Goal: Information Seeking & Learning: Learn about a topic

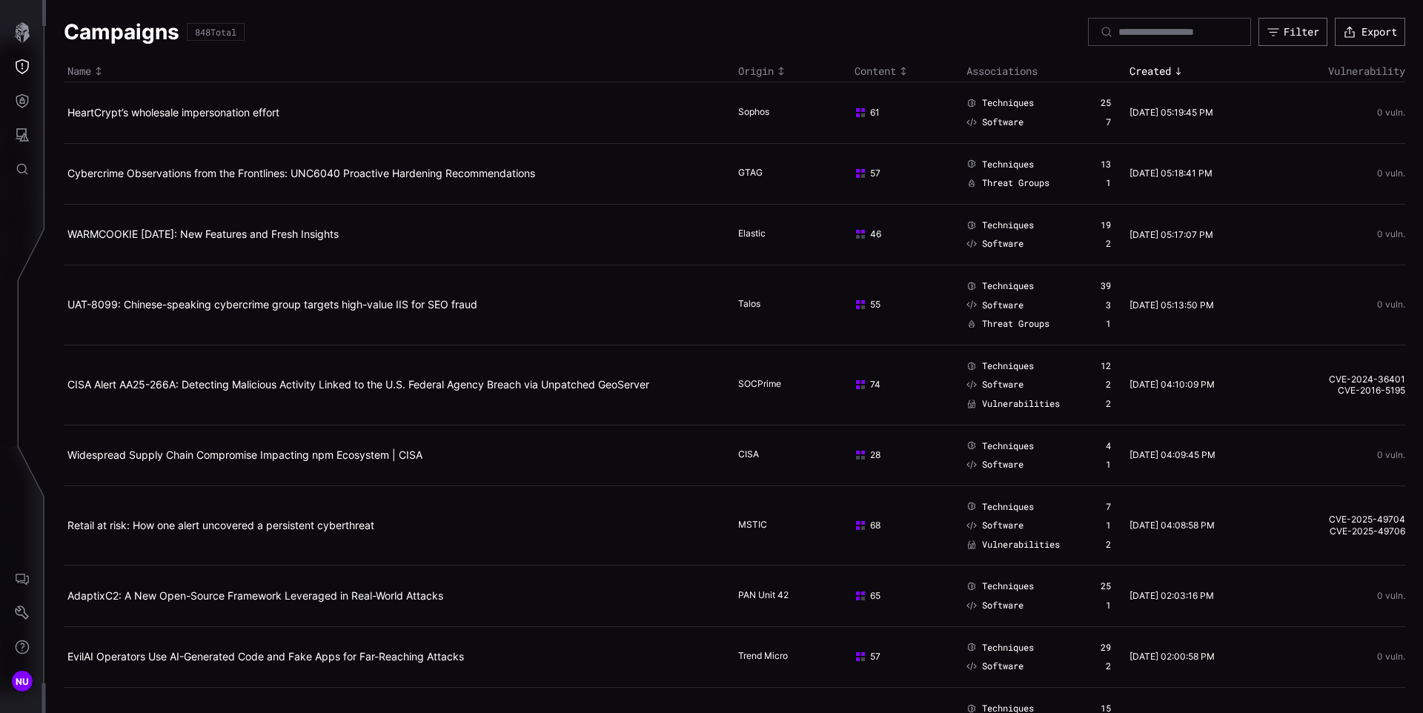
click at [985, 361] on span "Techniques" at bounding box center [1008, 366] width 52 height 12
click at [683, 245] on td "WARMCOOKIE [DATE]: New Features and Fresh Insights" at bounding box center [399, 234] width 671 height 61
click at [1119, 33] on input at bounding box center [1171, 31] width 104 height 13
type input "*"
click at [1129, 39] on div "*" at bounding box center [1169, 32] width 163 height 28
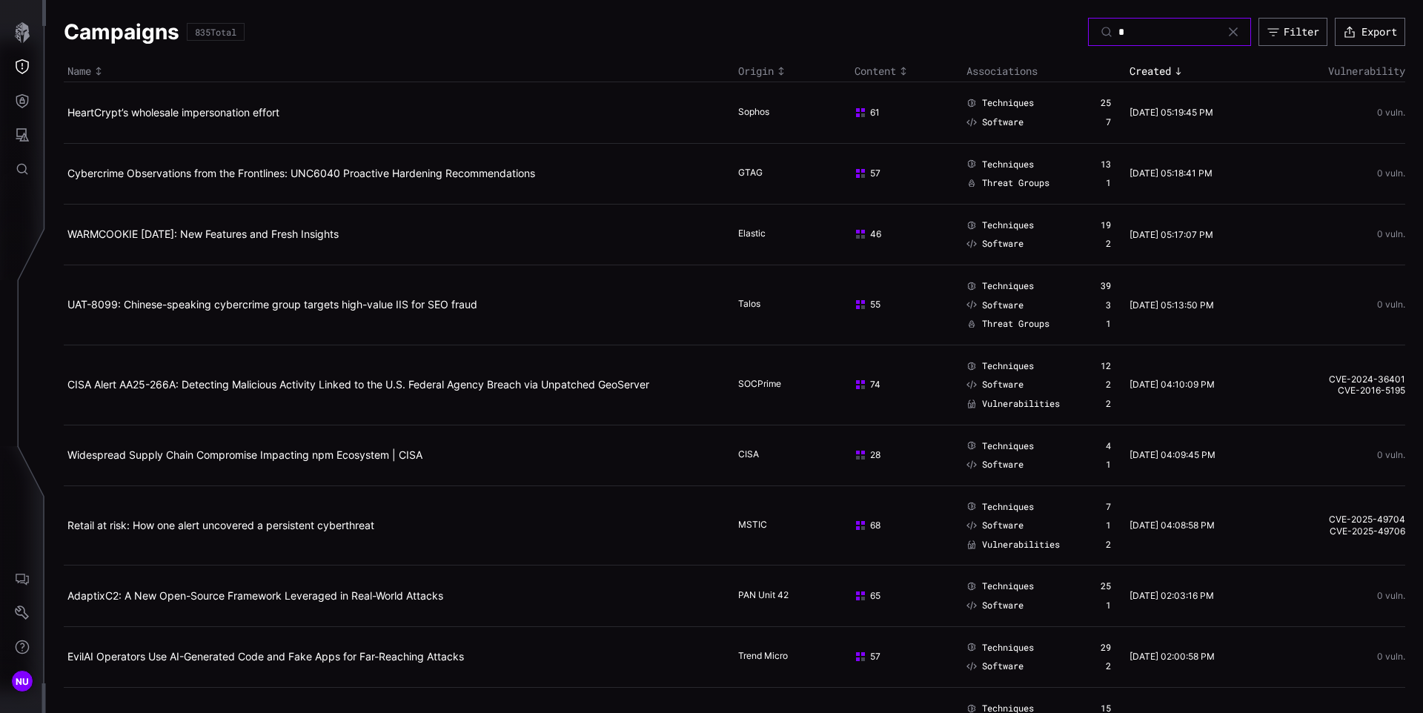
click at [1125, 35] on input "*" at bounding box center [1171, 31] width 104 height 13
type input "****"
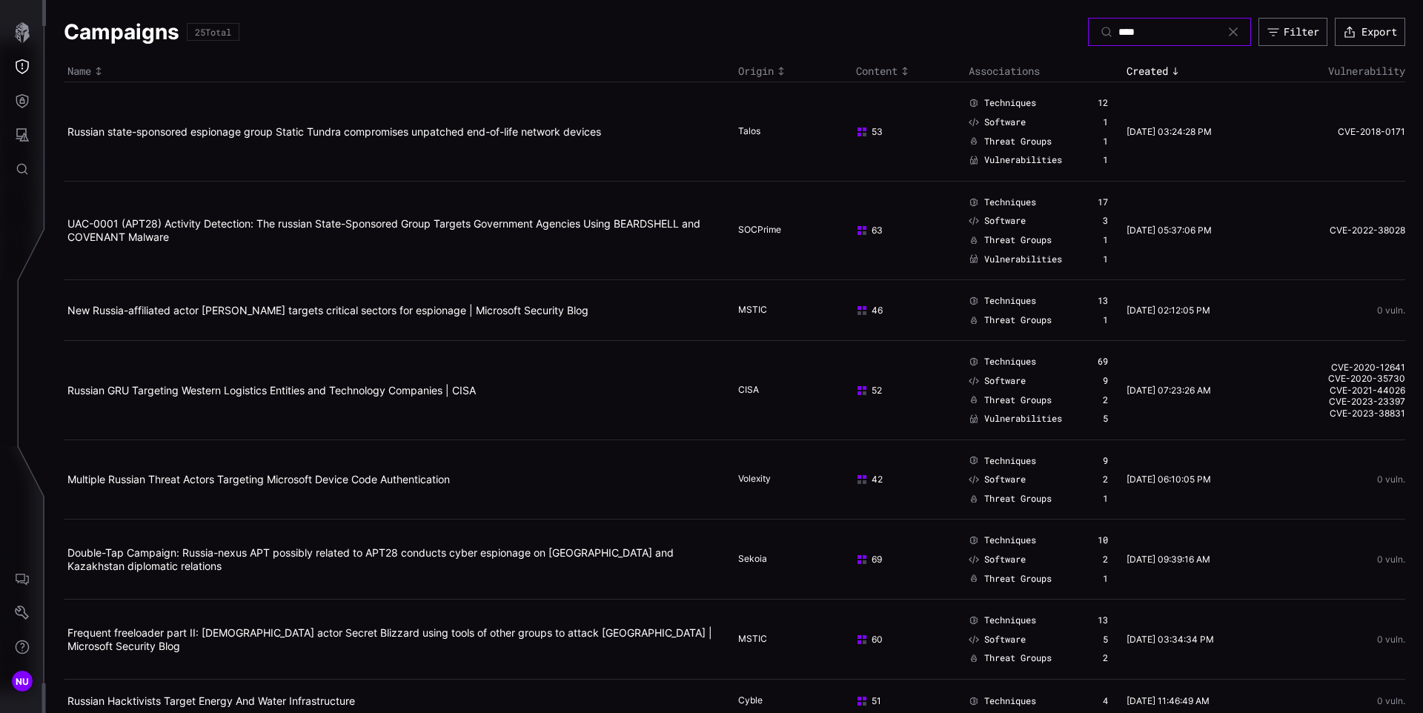
click at [1130, 33] on input "****" at bounding box center [1171, 31] width 104 height 13
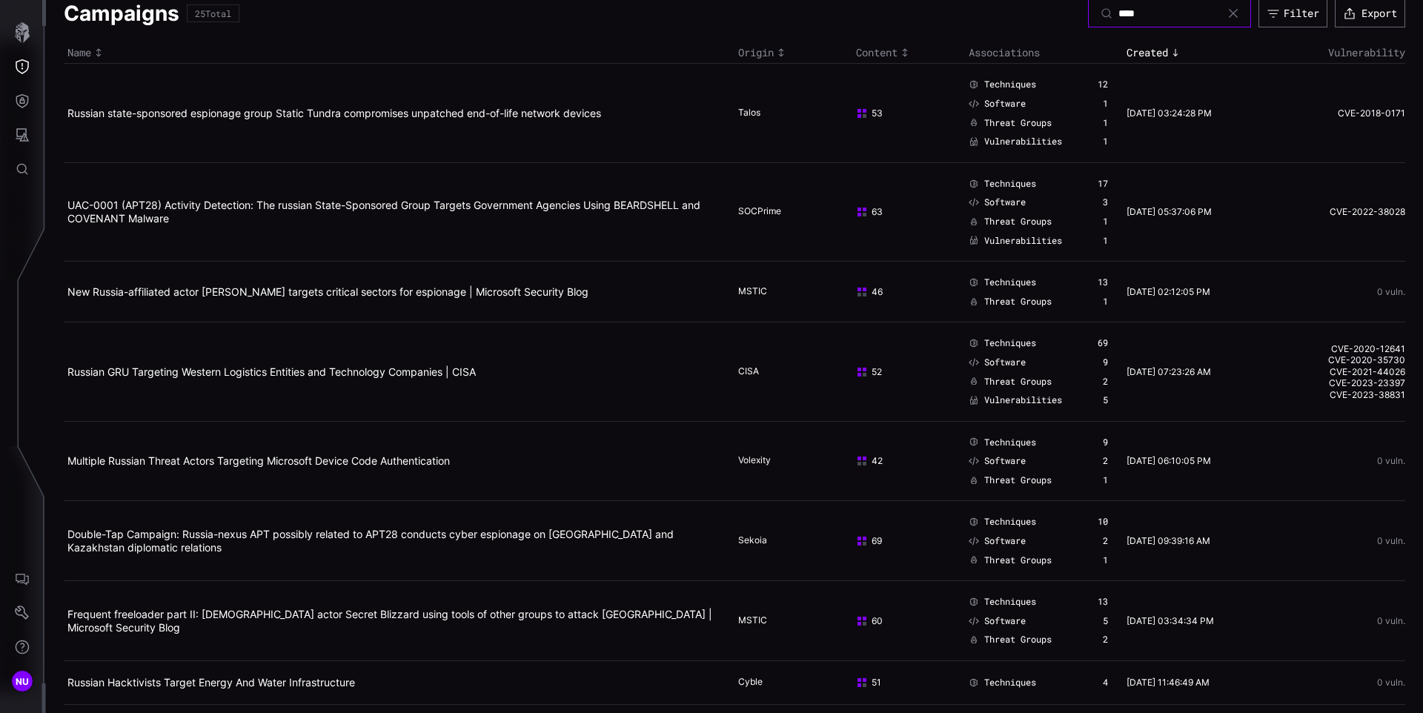
click at [1119, 16] on input "****" at bounding box center [1171, 13] width 104 height 13
paste input "**********"
type input "**********"
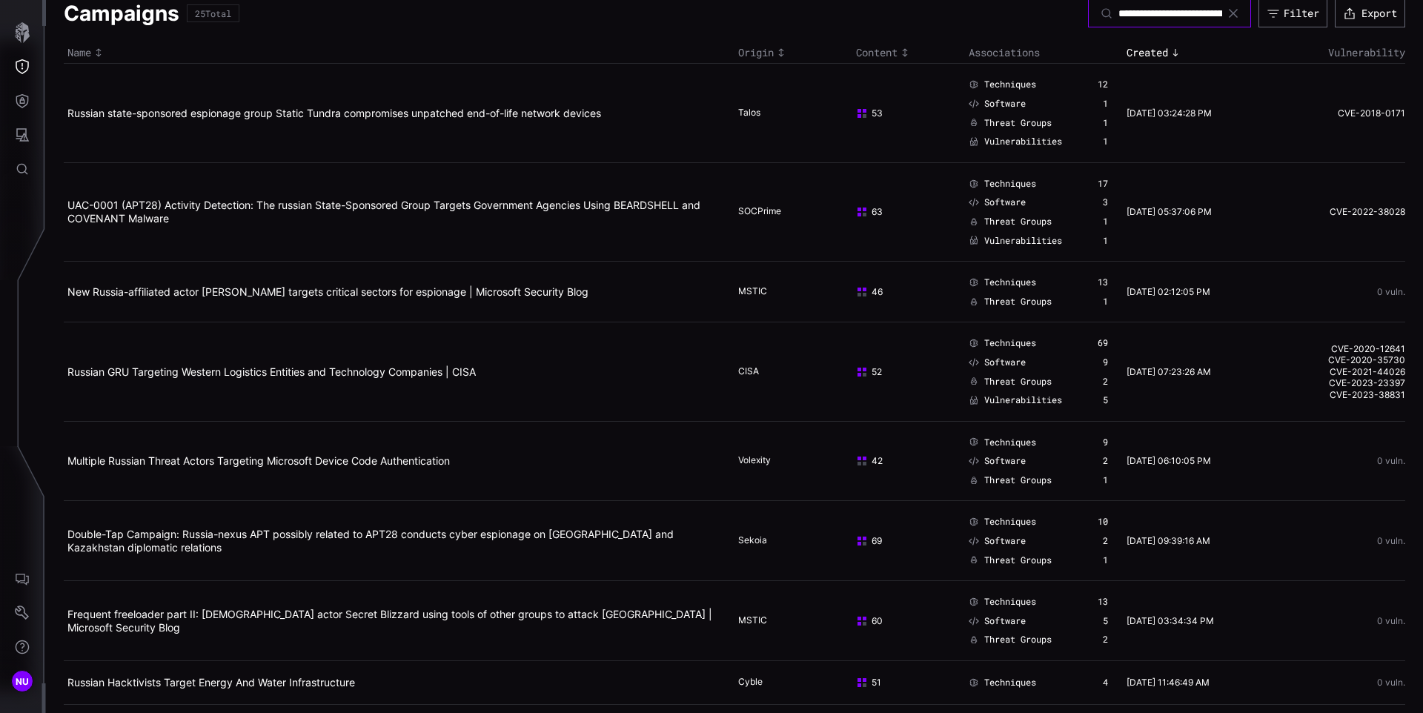
scroll to position [0, 487]
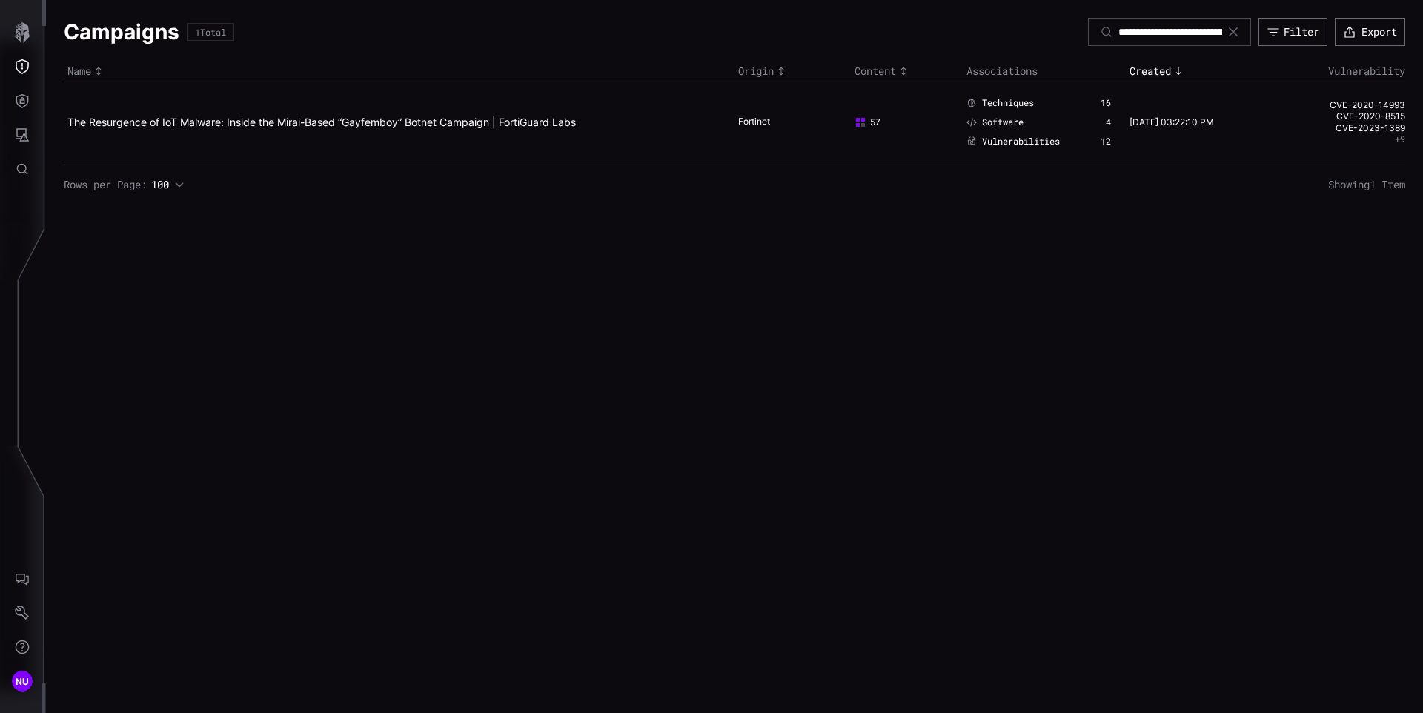
click at [1228, 31] on icon at bounding box center [1234, 32] width 12 height 12
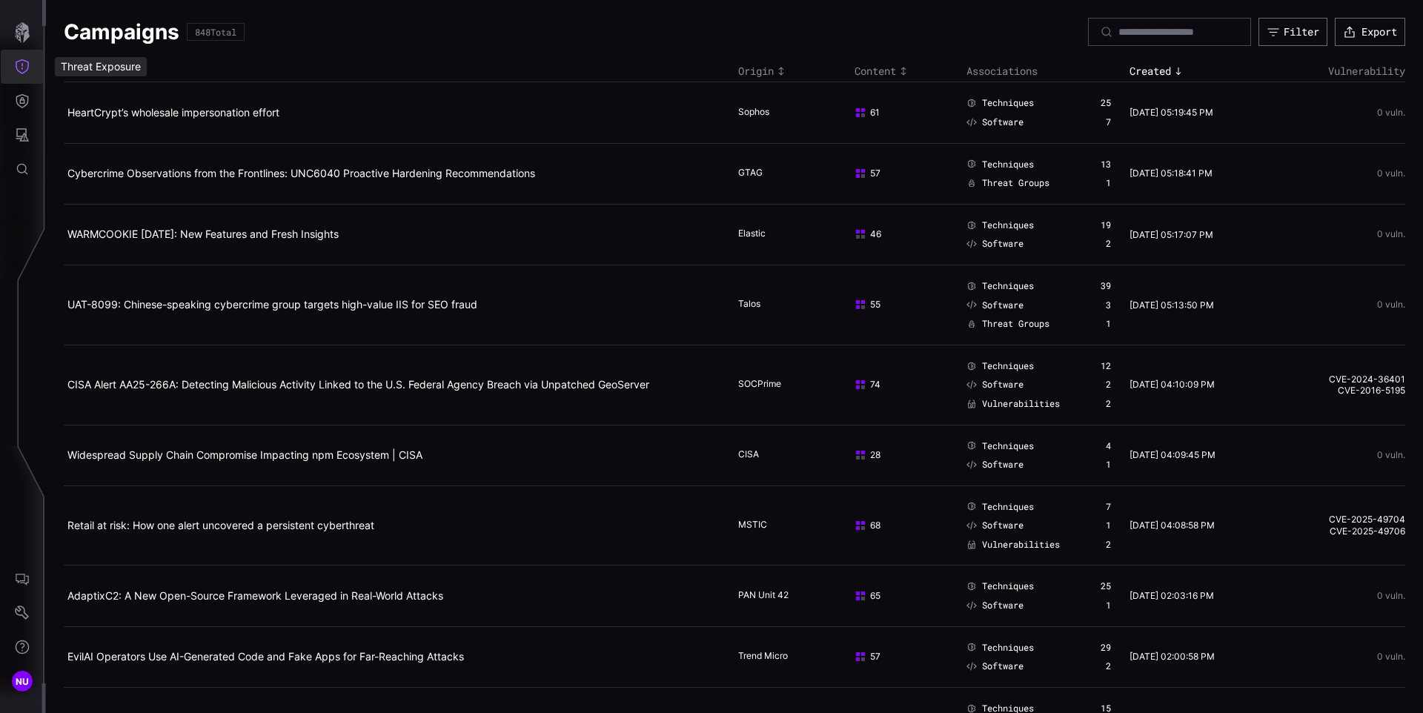
click at [16, 67] on icon "Threat Exposure" at bounding box center [22, 66] width 13 height 15
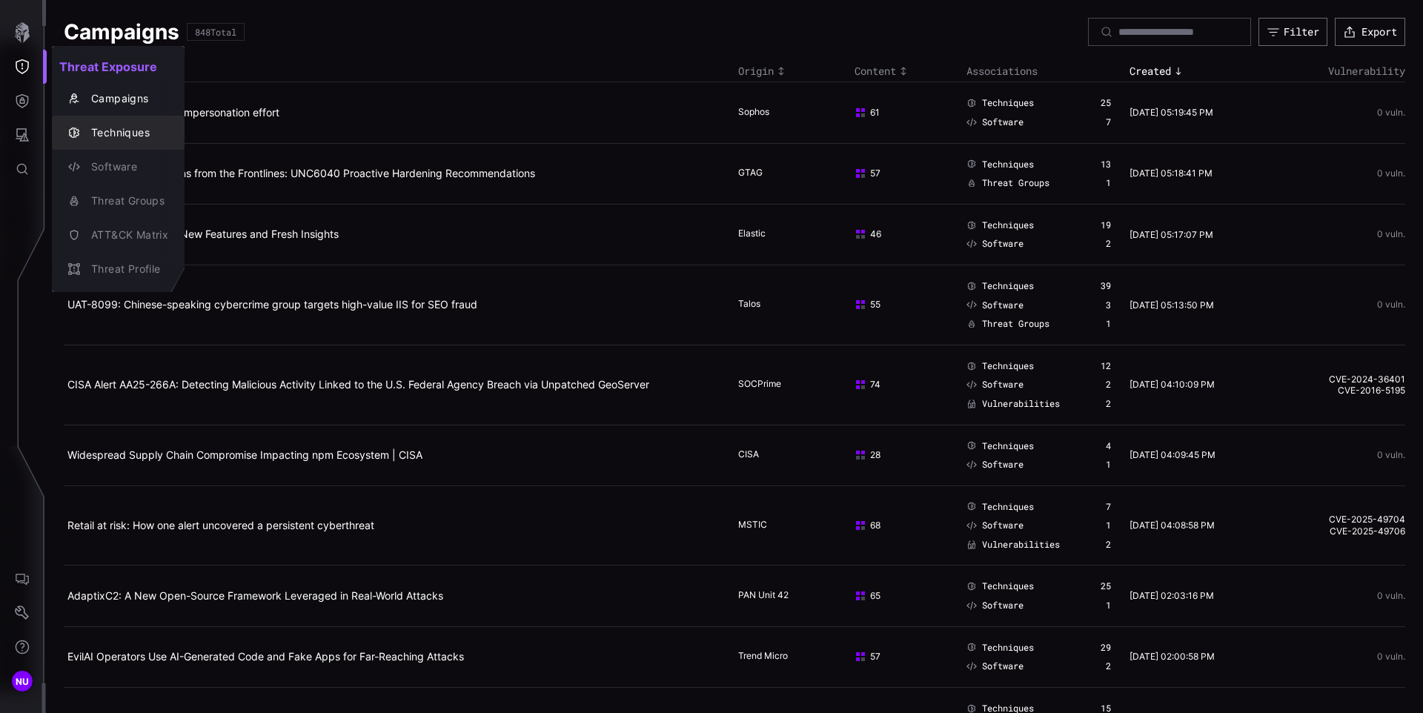
click at [101, 130] on div "Techniques" at bounding box center [126, 133] width 85 height 19
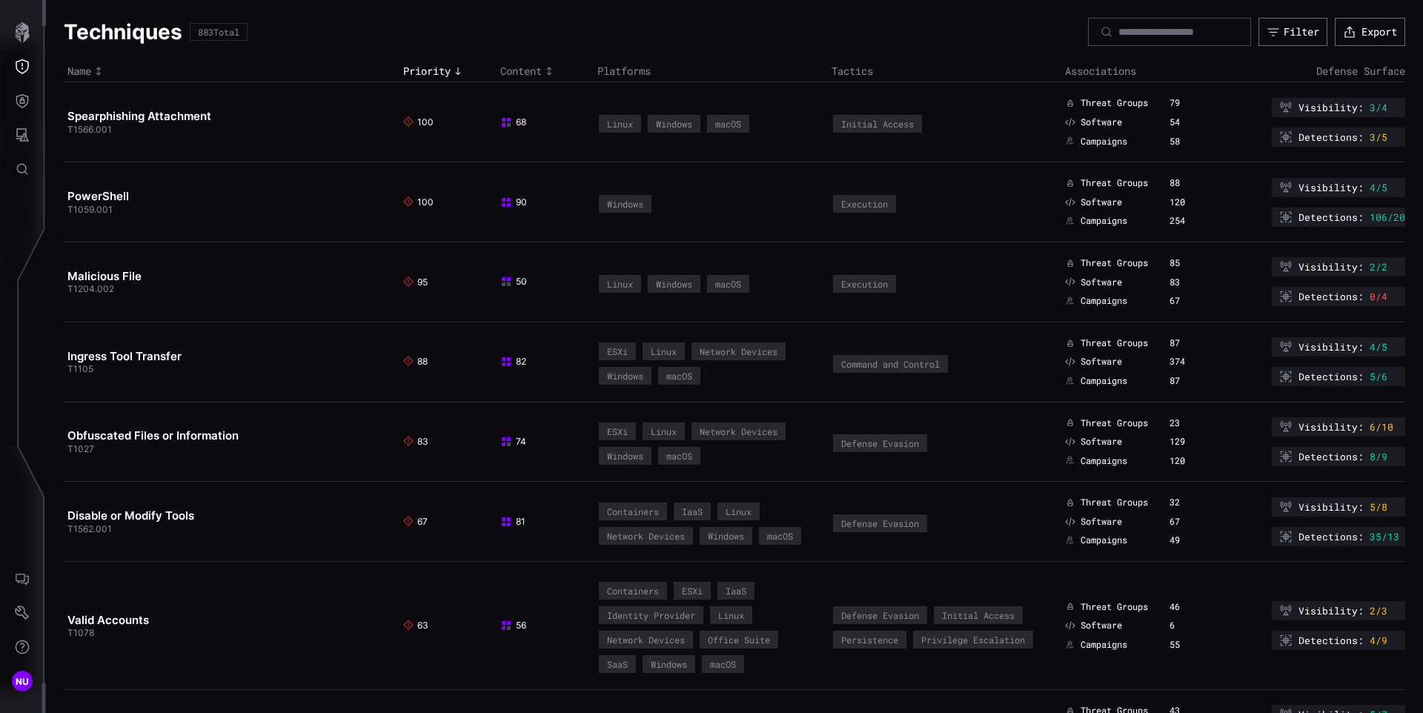
click at [1117, 196] on div "Software" at bounding box center [1113, 202] width 97 height 12
click at [1112, 202] on span "Software" at bounding box center [1102, 202] width 42 height 12
click at [1113, 185] on span "Threat Groups" at bounding box center [1114, 183] width 67 height 12
click at [259, 185] on td "PowerShell T1059.001" at bounding box center [232, 202] width 336 height 80
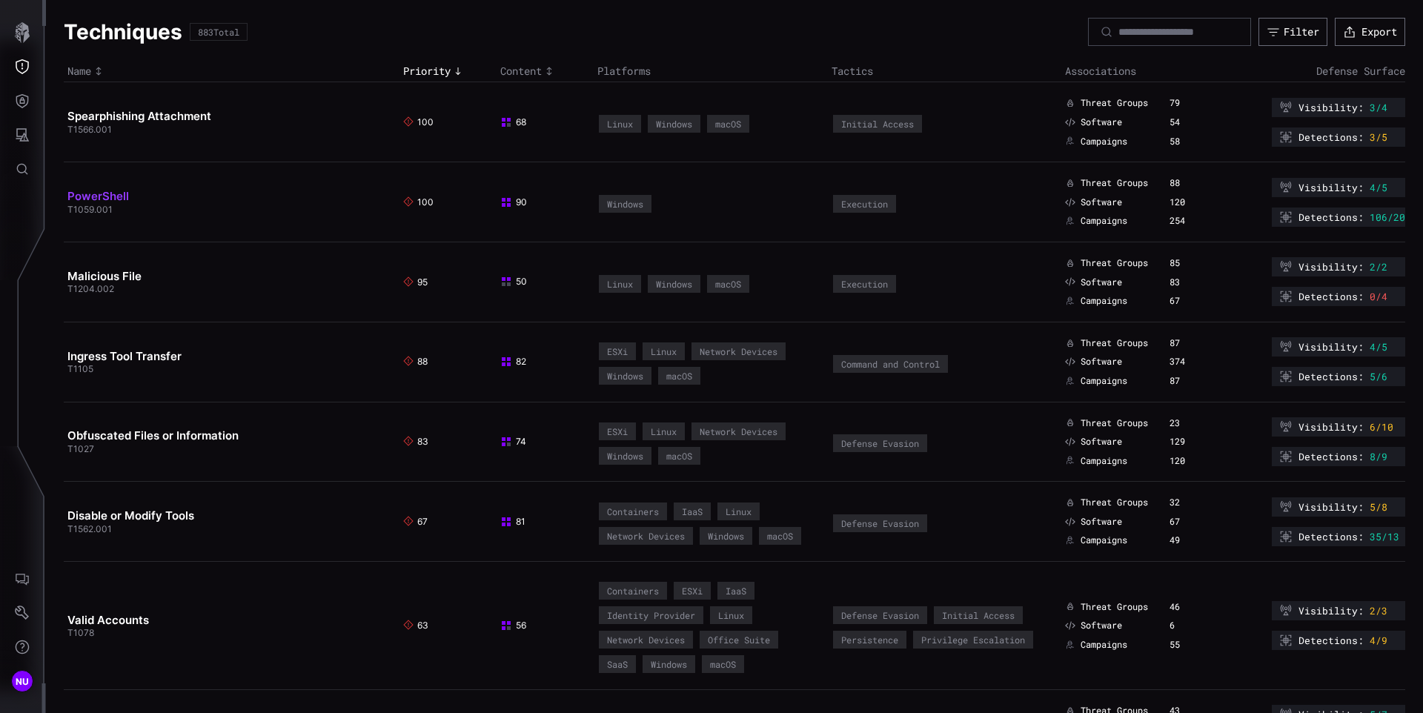
click at [113, 194] on link "PowerShell" at bounding box center [98, 196] width 62 height 14
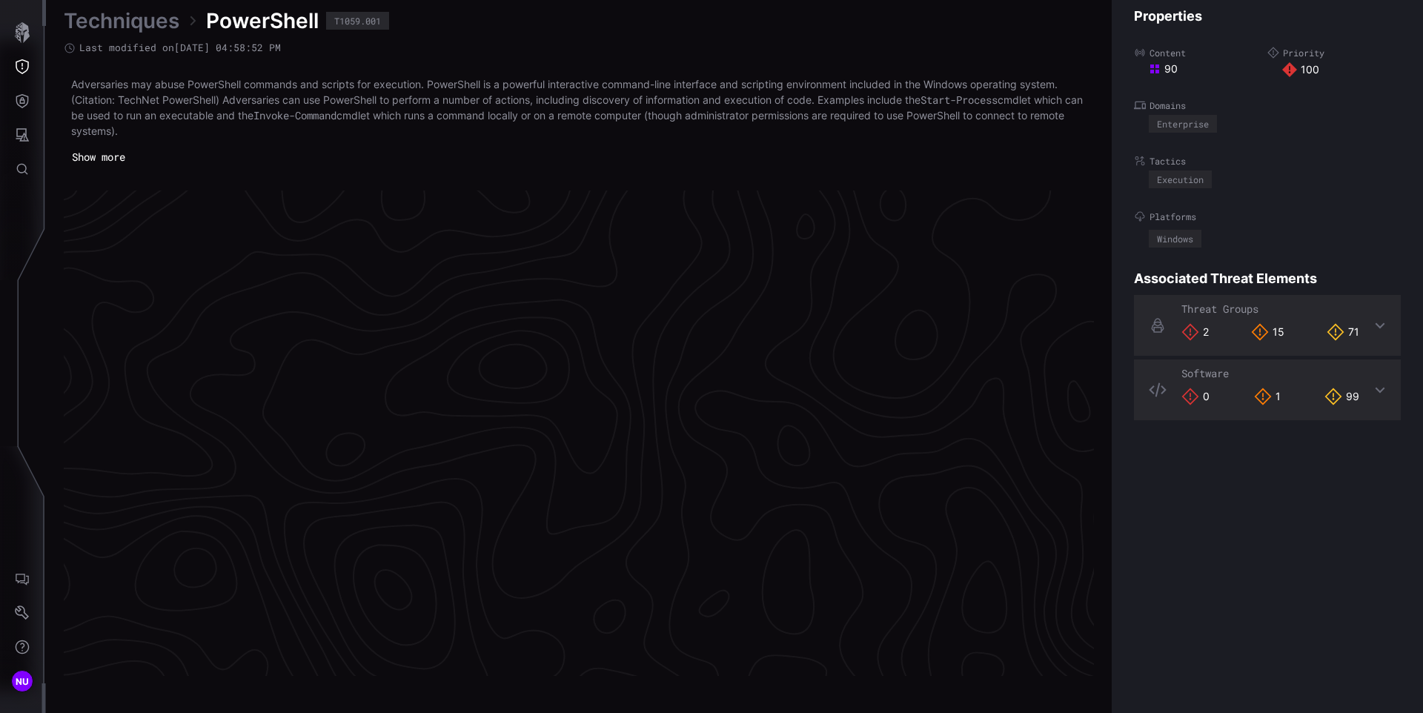
scroll to position [3098, 603]
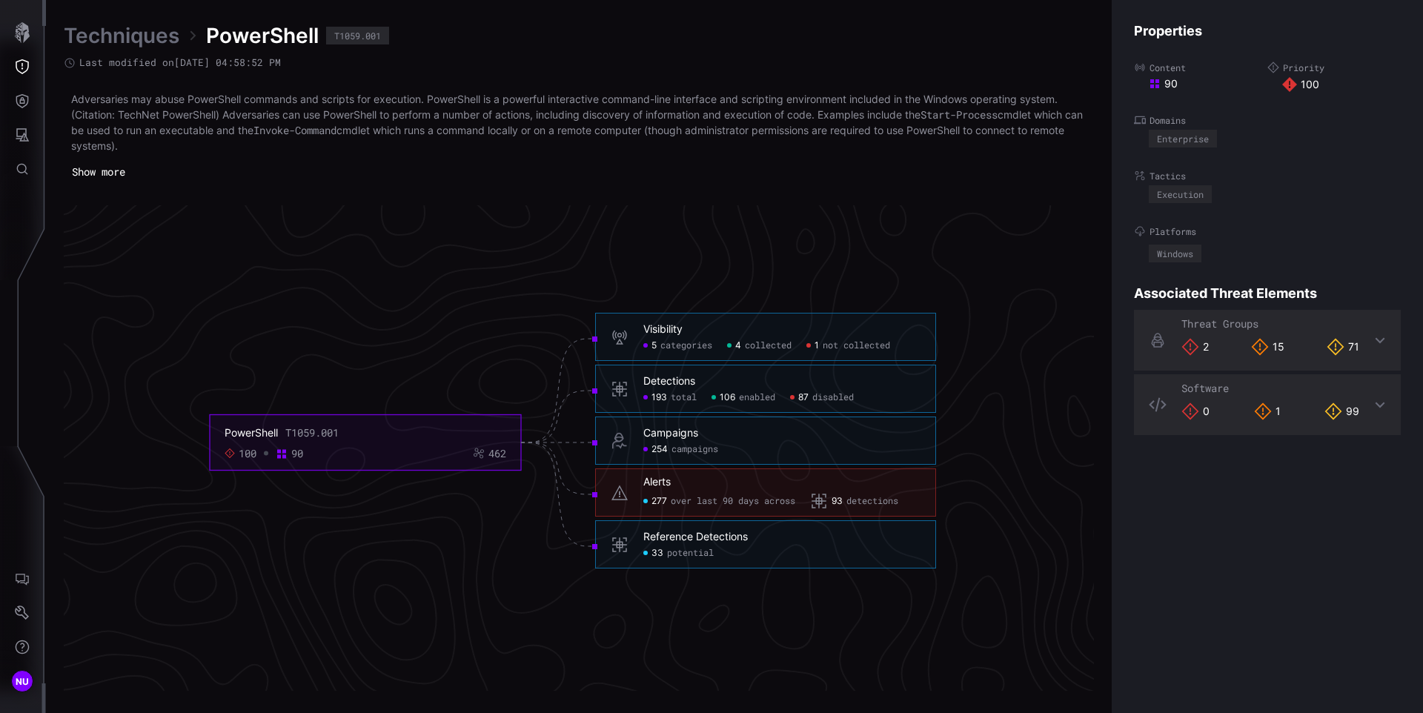
click at [1276, 415] on div "0 1 99" at bounding box center [1271, 412] width 178 height 18
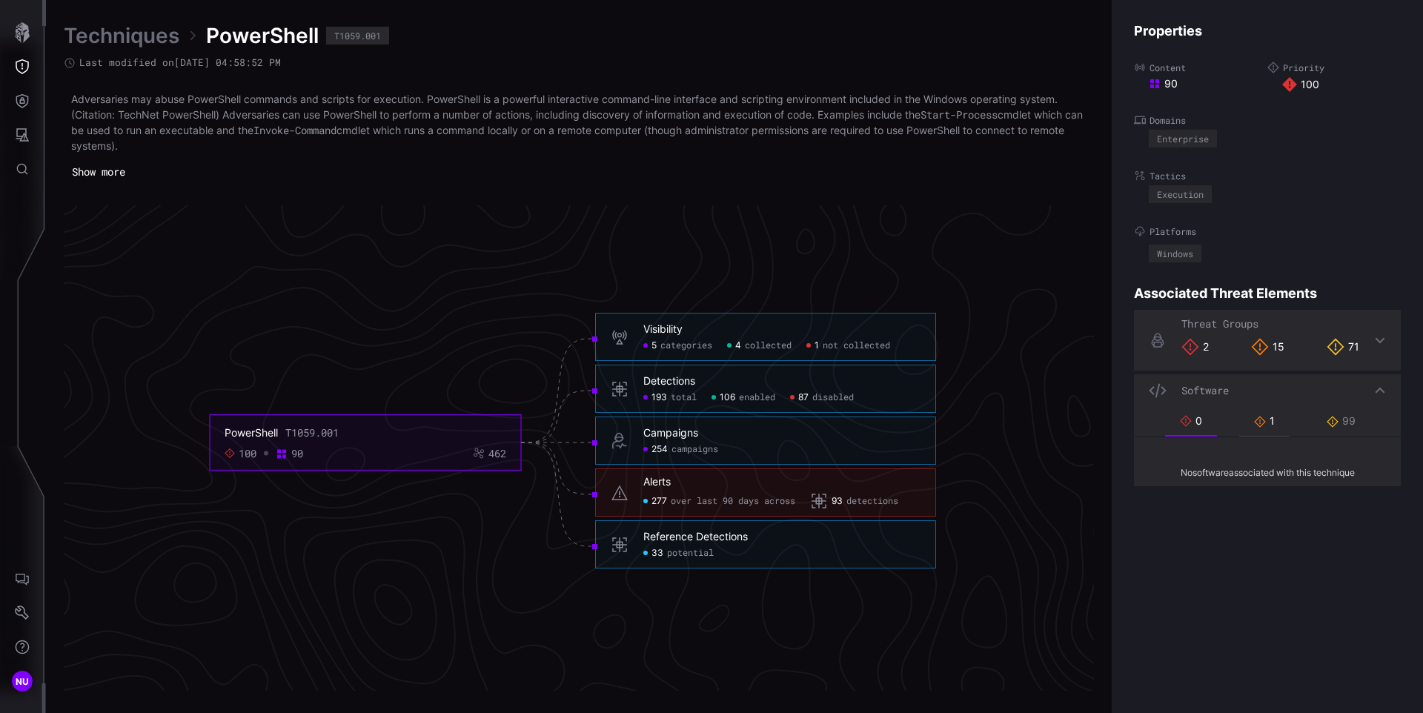
click at [1267, 422] on div "1" at bounding box center [1264, 420] width 21 height 13
click at [398, 340] on icon "PowerShell T1059.001 100 90 462 Visibility 5 categories 4 collected 1 not colle…" at bounding box center [573, 442] width 2224 height 6671
click at [27, 59] on icon "Threat Exposure" at bounding box center [22, 66] width 15 height 15
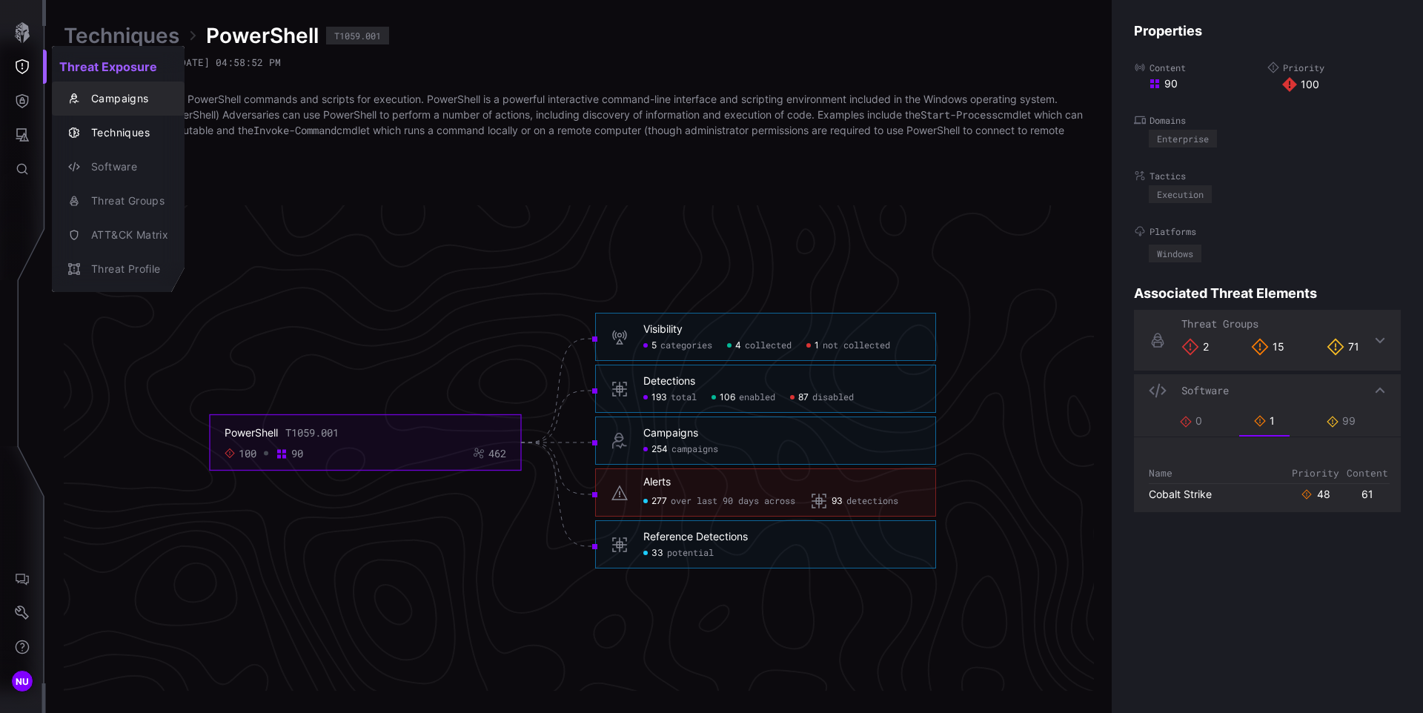
click at [105, 105] on div "Campaigns" at bounding box center [126, 99] width 85 height 19
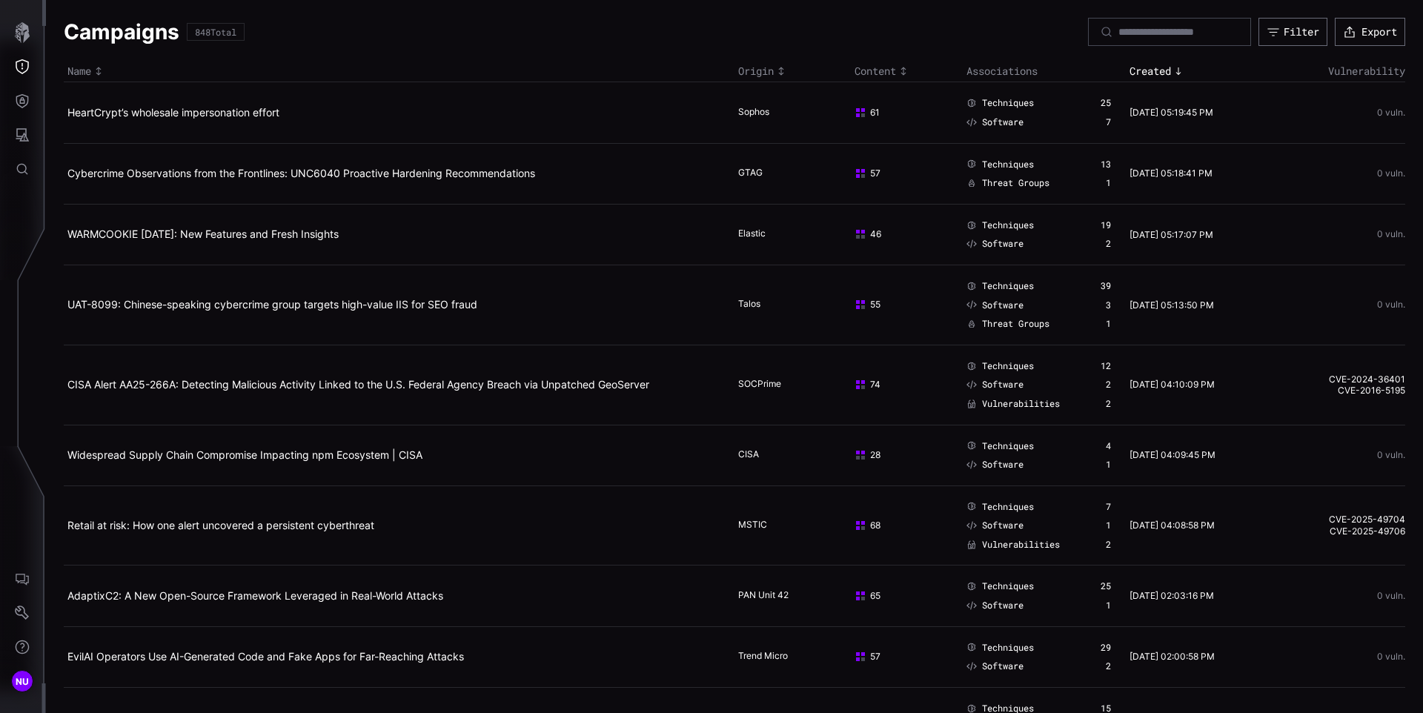
click at [1005, 110] on div "Techniques 25 Software 7" at bounding box center [1039, 112] width 145 height 30
click at [285, 111] on h2 "HeartCrypt’s wholesale impersonation effort" at bounding box center [393, 112] width 652 height 13
click at [258, 112] on link "HeartCrypt’s wholesale impersonation effort" at bounding box center [173, 112] width 212 height 13
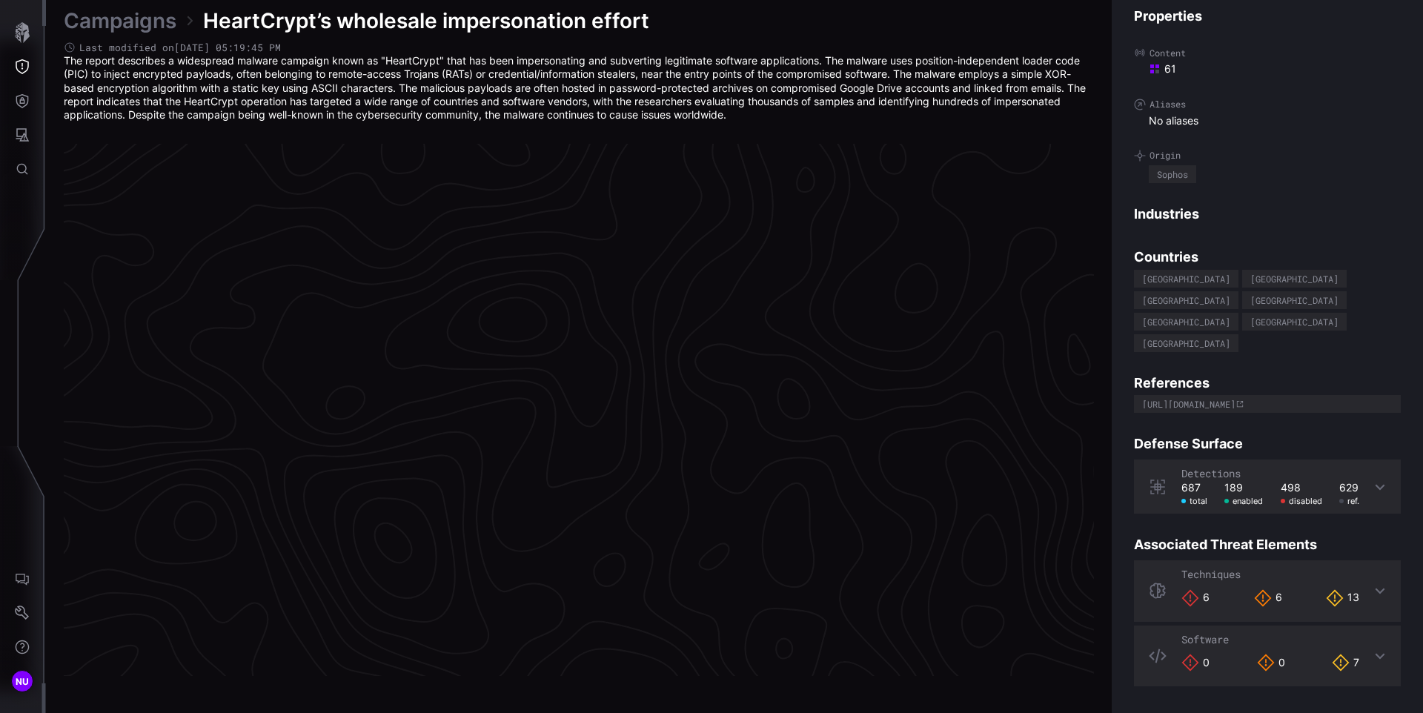
scroll to position [3075, 603]
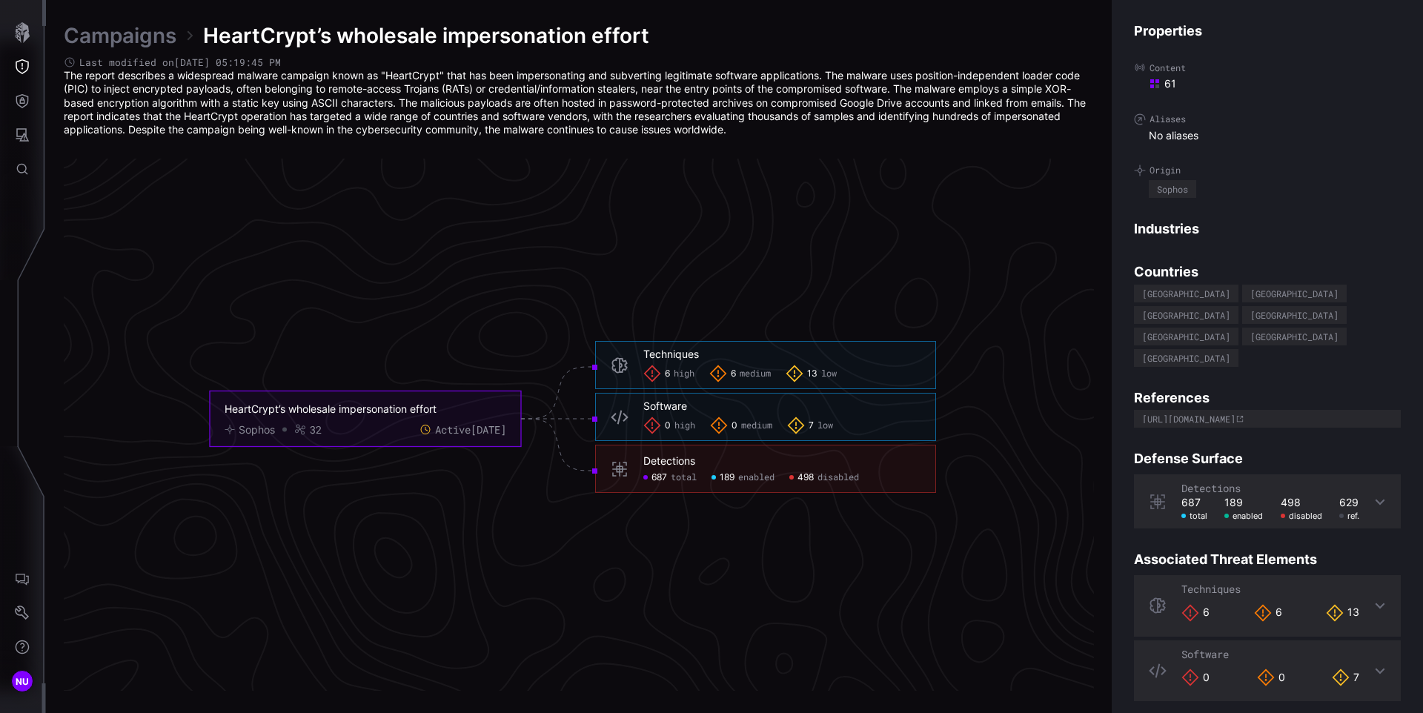
click at [1006, 537] on icon "HeartCrypt’s wholesale impersonation effort Sophos 32 Active [DATE] Techniques …" at bounding box center [573, 418] width 2224 height 6671
click at [865, 268] on icon "HeartCrypt’s wholesale impersonation effort Sophos 32 Active [DATE] Techniques …" at bounding box center [573, 418] width 2224 height 6671
click at [856, 545] on icon "HeartCrypt’s wholesale impersonation effort Sophos 32 Active [DATE] Techniques …" at bounding box center [573, 418] width 2224 height 6671
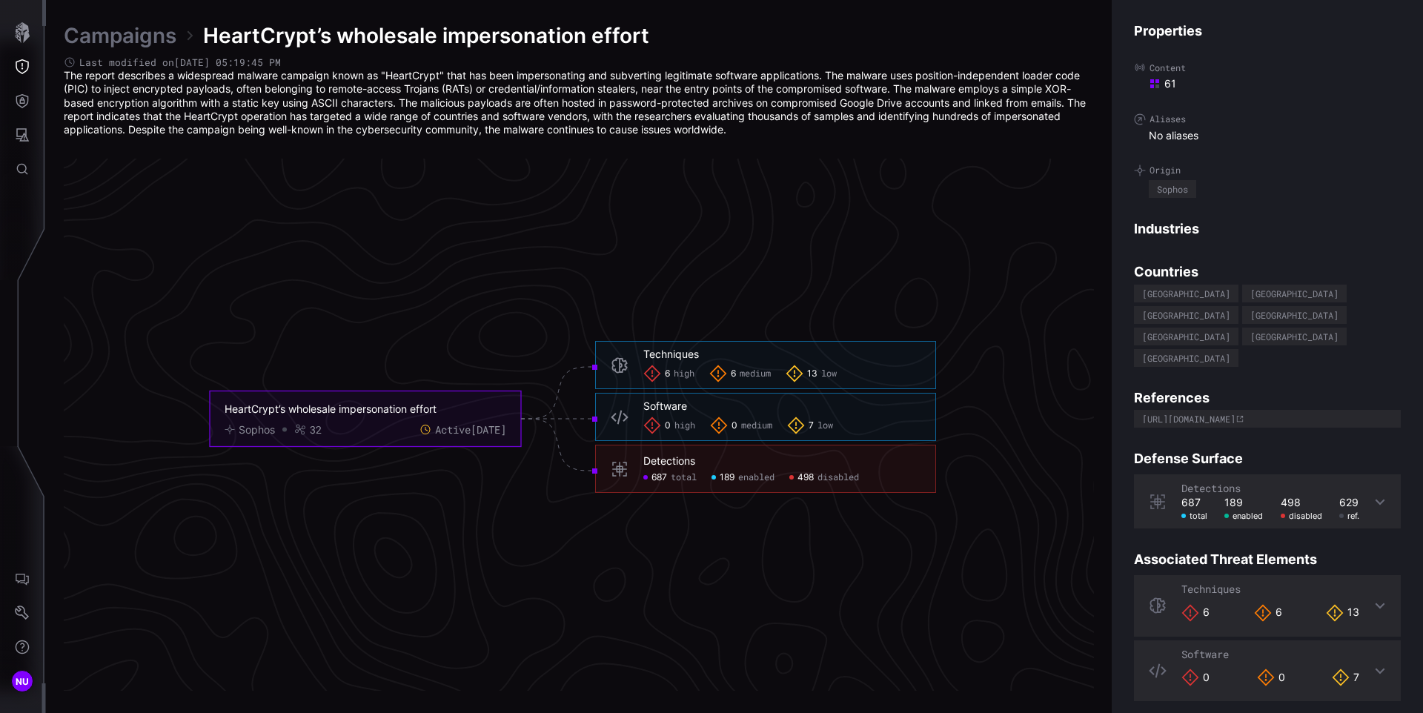
click at [993, 543] on icon "HeartCrypt’s wholesale impersonation effort Sophos 32 Active [DATE] Techniques …" at bounding box center [573, 418] width 2224 height 6671
click at [27, 63] on icon "Threat Exposure" at bounding box center [22, 66] width 15 height 15
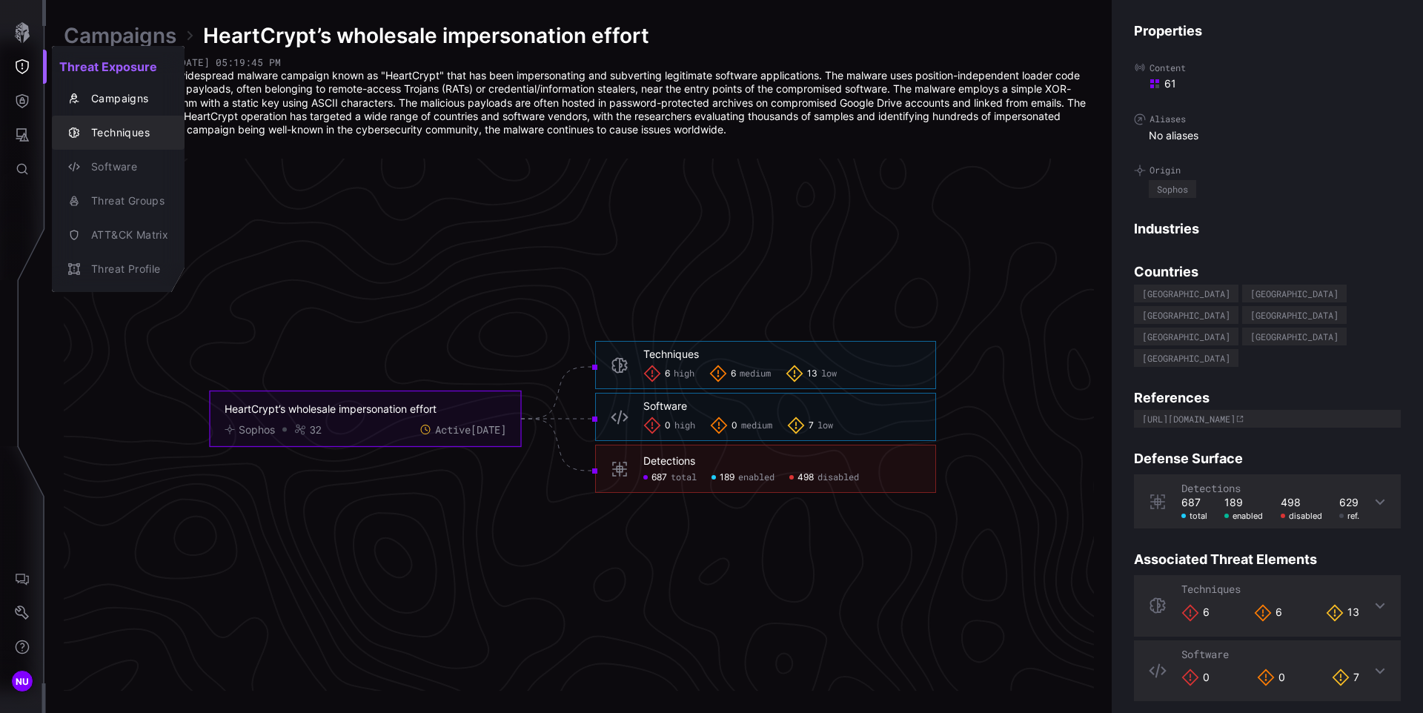
click at [132, 129] on div "Techniques" at bounding box center [126, 133] width 85 height 19
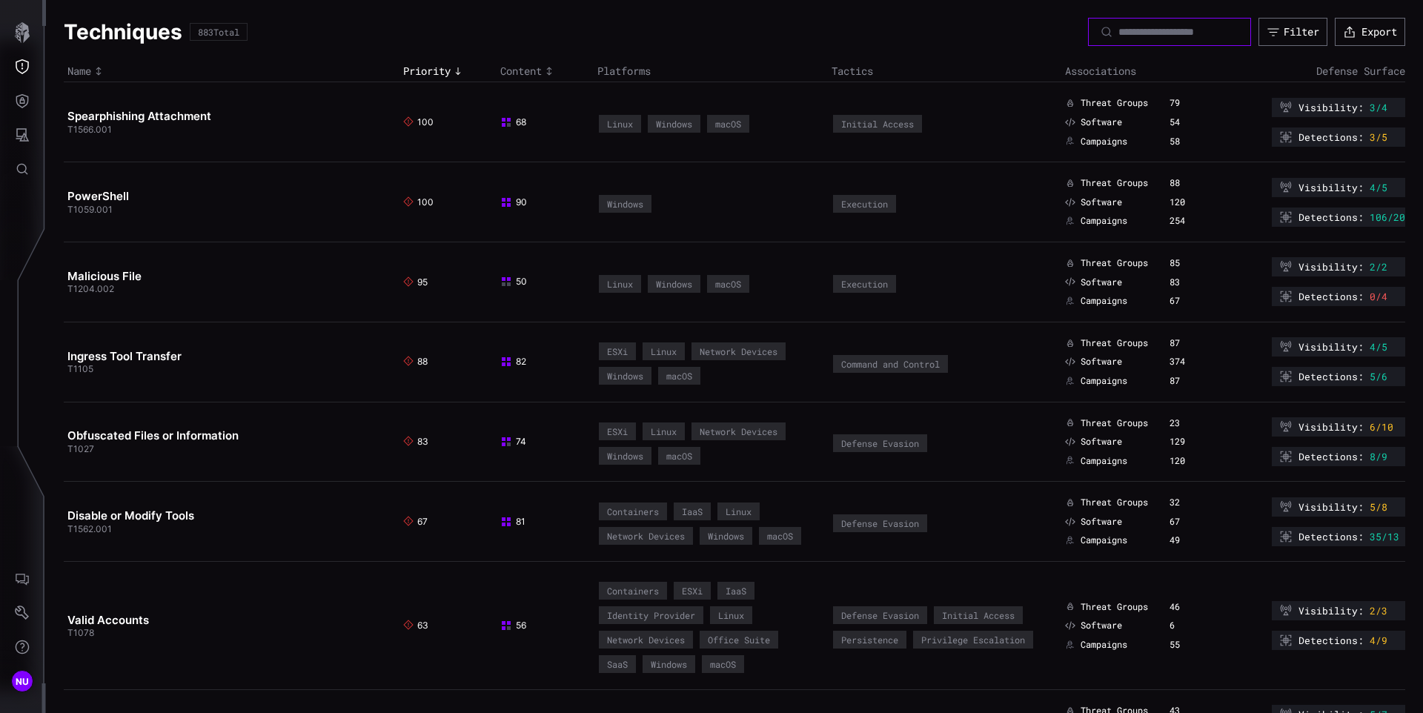
click at [1146, 35] on input at bounding box center [1171, 31] width 104 height 13
paste input "**********"
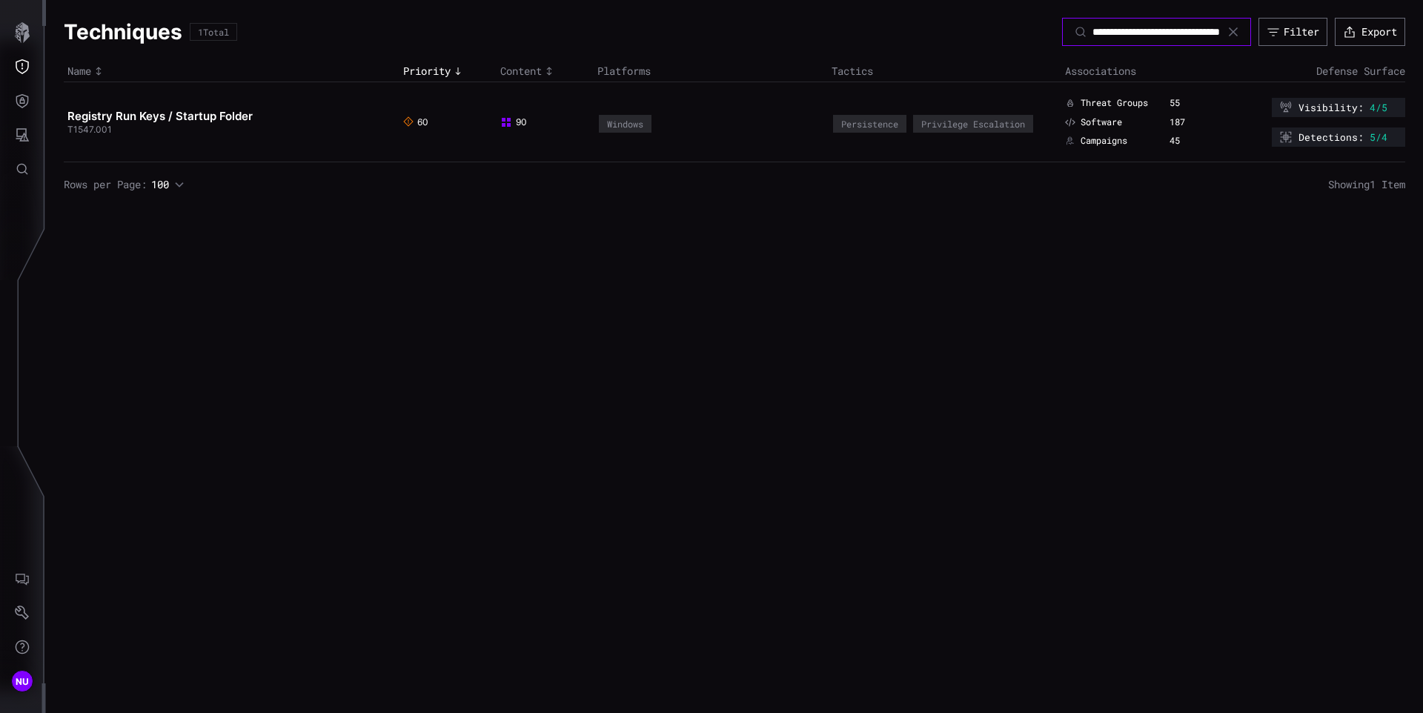
type input "**********"
click at [172, 99] on td "Registry Run Keys / Startup Folder T1547.001" at bounding box center [232, 122] width 336 height 80
click at [191, 118] on link "Registry Run Keys / Startup Folder" at bounding box center [159, 116] width 185 height 14
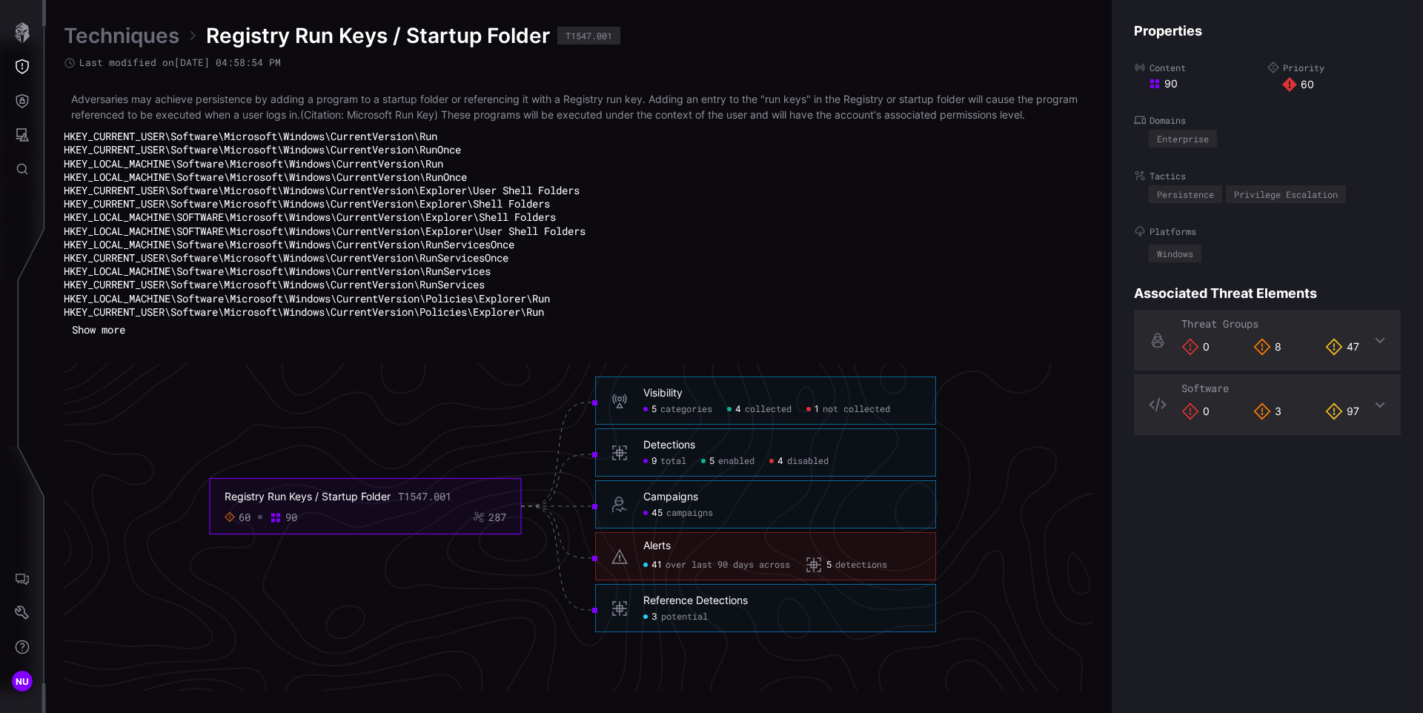
scroll to position [3183, 603]
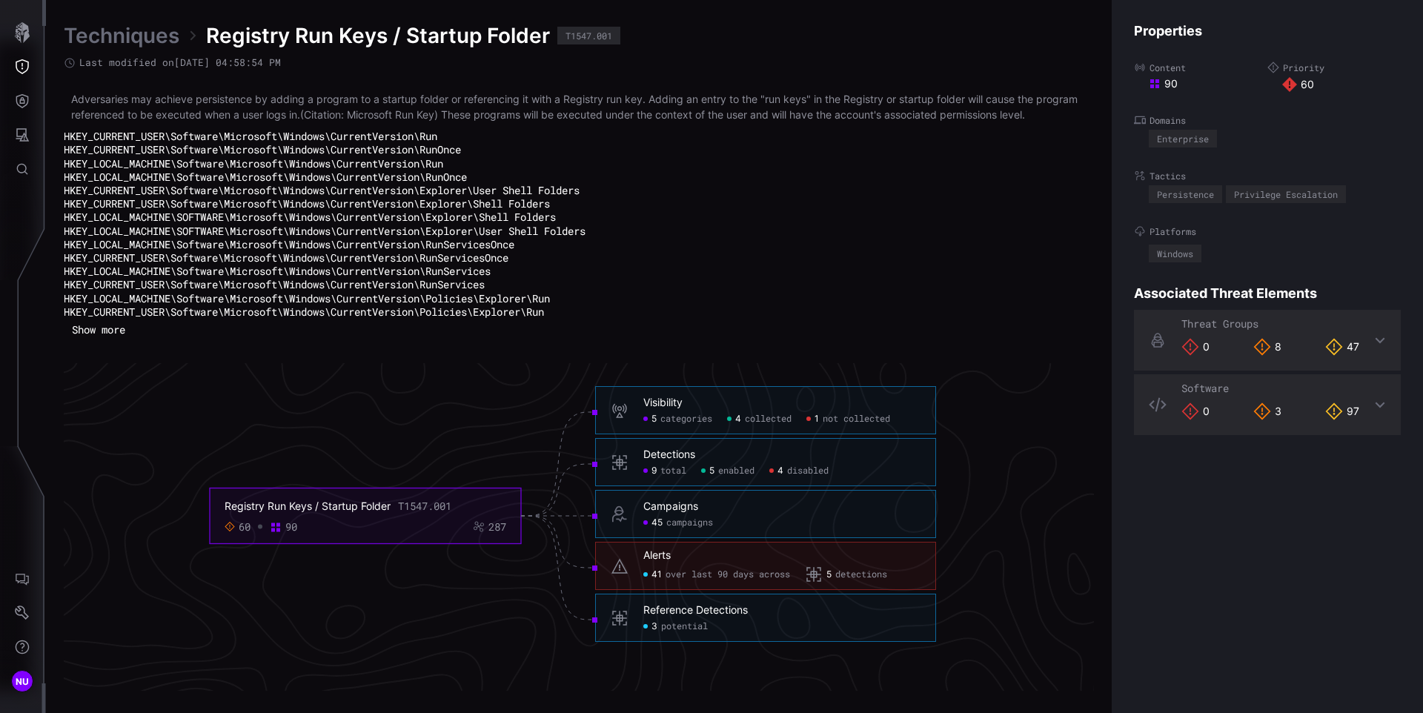
click at [1329, 347] on icon at bounding box center [1334, 346] width 17 height 17
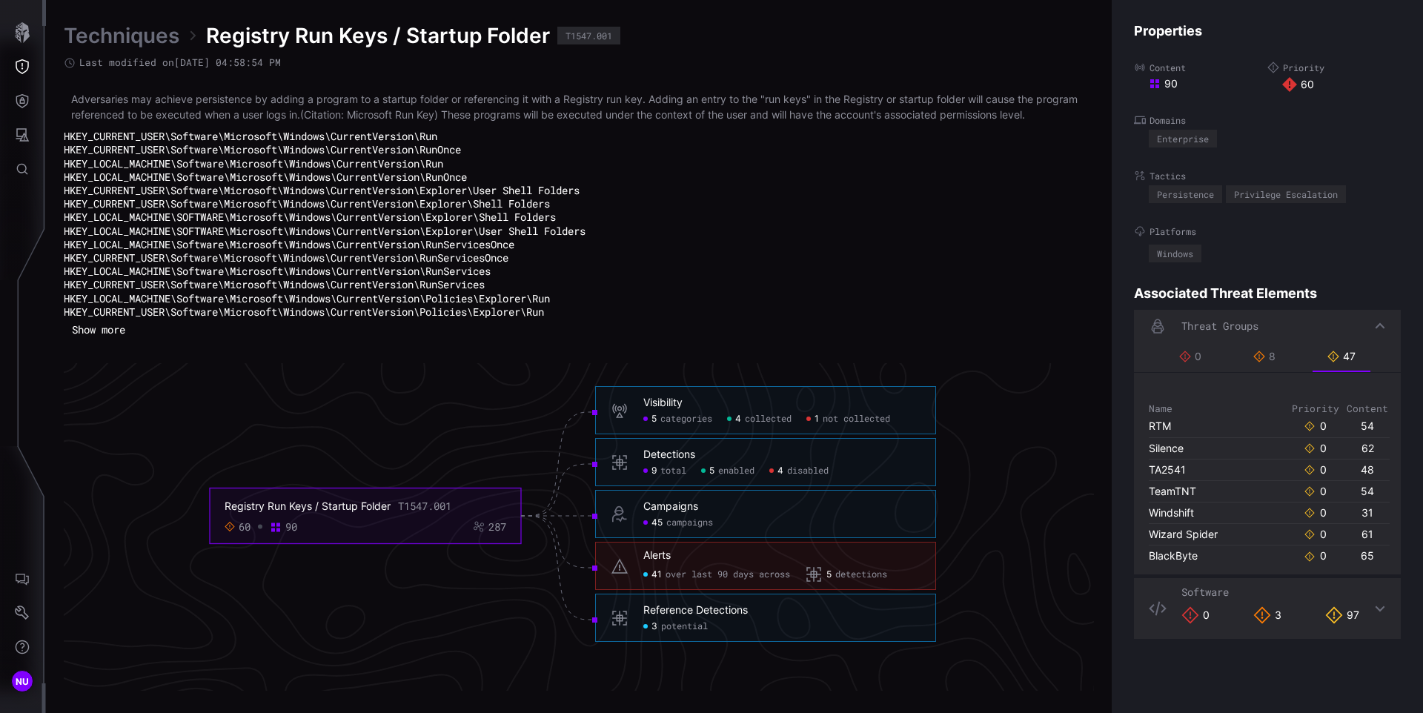
scroll to position [0, 0]
click at [763, 302] on li "HKEY_LOCAL_MACHINE\Software\Microsoft\Windows\CurrentVersion\Policies\Explorer\…" at bounding box center [579, 298] width 1030 height 13
click at [693, 441] on div "Detections 9 total 5 enabled 4 disabled" at bounding box center [765, 462] width 341 height 48
click at [685, 494] on div "Campaigns 45 campaigns" at bounding box center [765, 514] width 341 height 48
click at [675, 508] on div "Campaigns" at bounding box center [670, 506] width 55 height 13
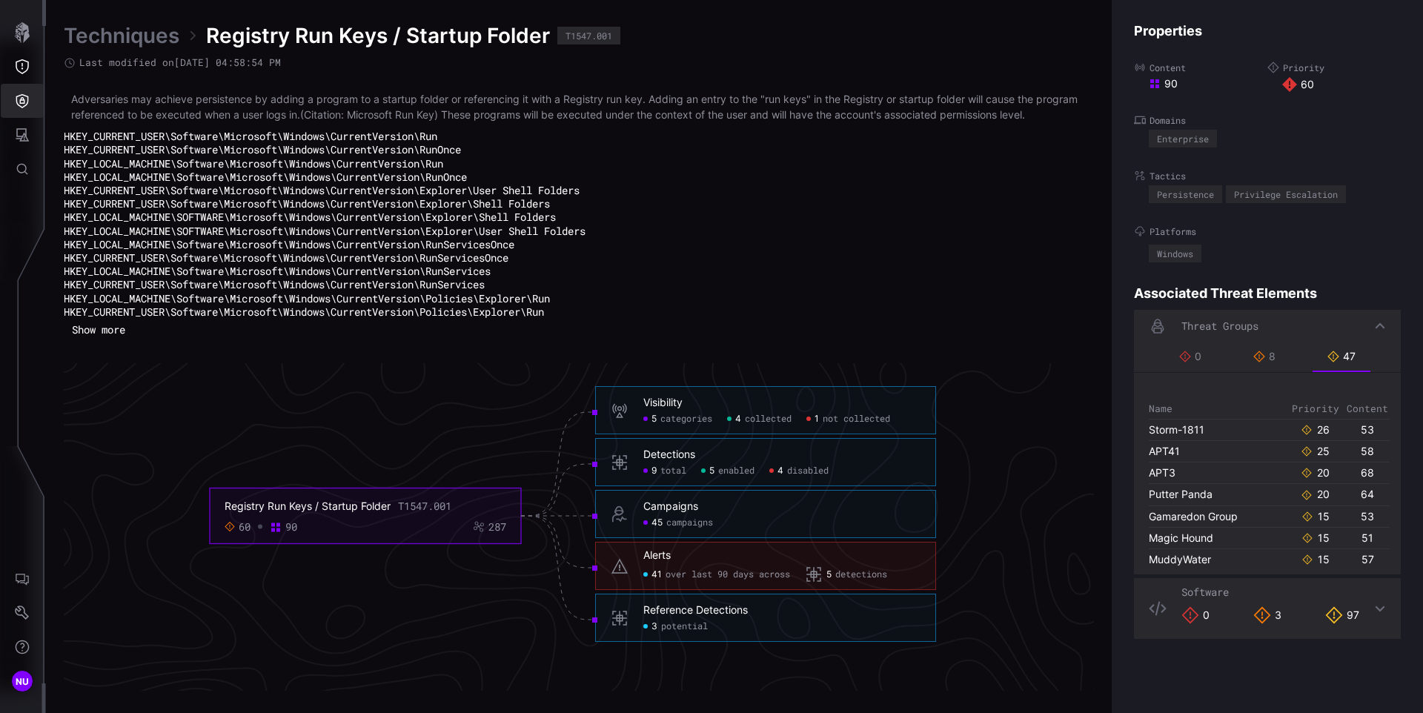
click at [16, 93] on icon "Defense Surface" at bounding box center [22, 100] width 15 height 15
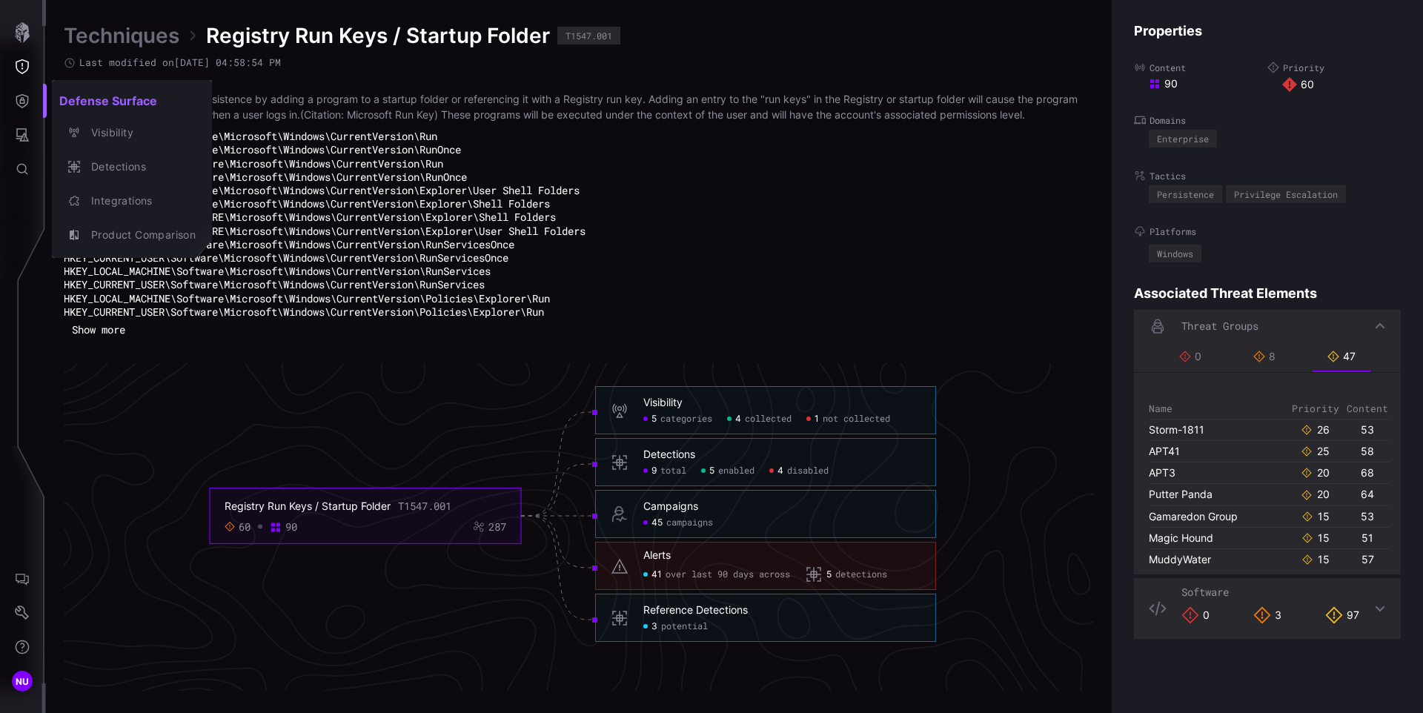
click at [31, 72] on div at bounding box center [711, 356] width 1423 height 713
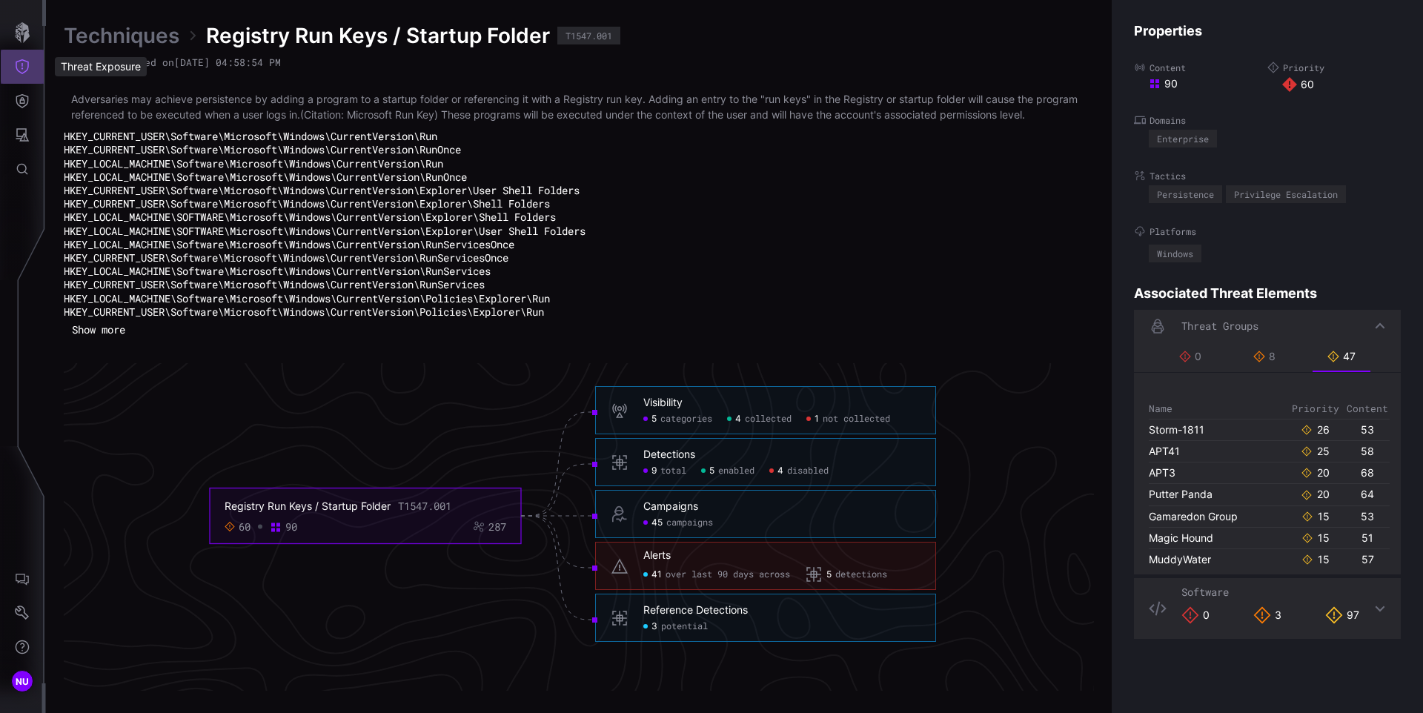
click at [24, 67] on icon "Threat Exposure" at bounding box center [22, 66] width 15 height 15
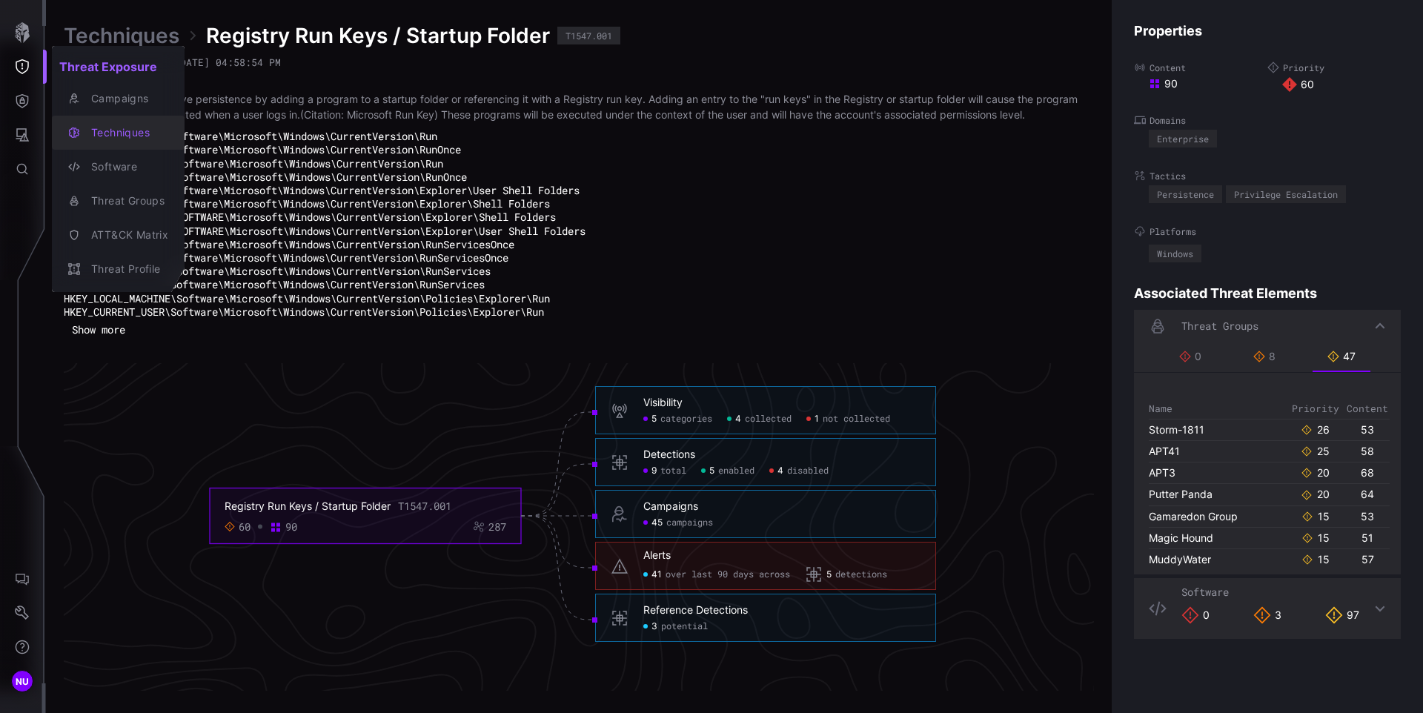
click at [132, 142] on div "Techniques" at bounding box center [118, 132] width 121 height 21
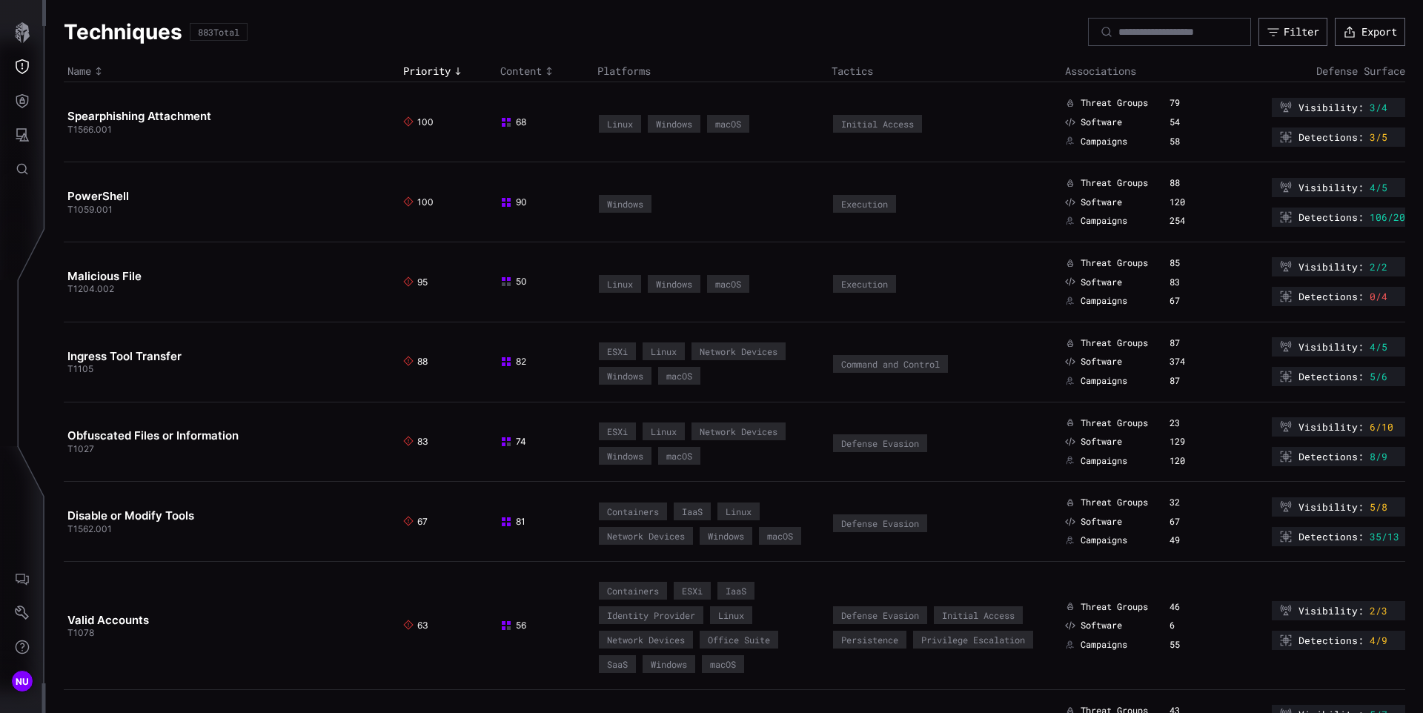
click at [201, 129] on td "Spearphishing Attachment T1566.001" at bounding box center [232, 122] width 336 height 80
click at [218, 121] on h2 "Spearphishing Attachment" at bounding box center [225, 116] width 317 height 15
click at [159, 119] on link "Spearphishing Attachment" at bounding box center [139, 116] width 144 height 14
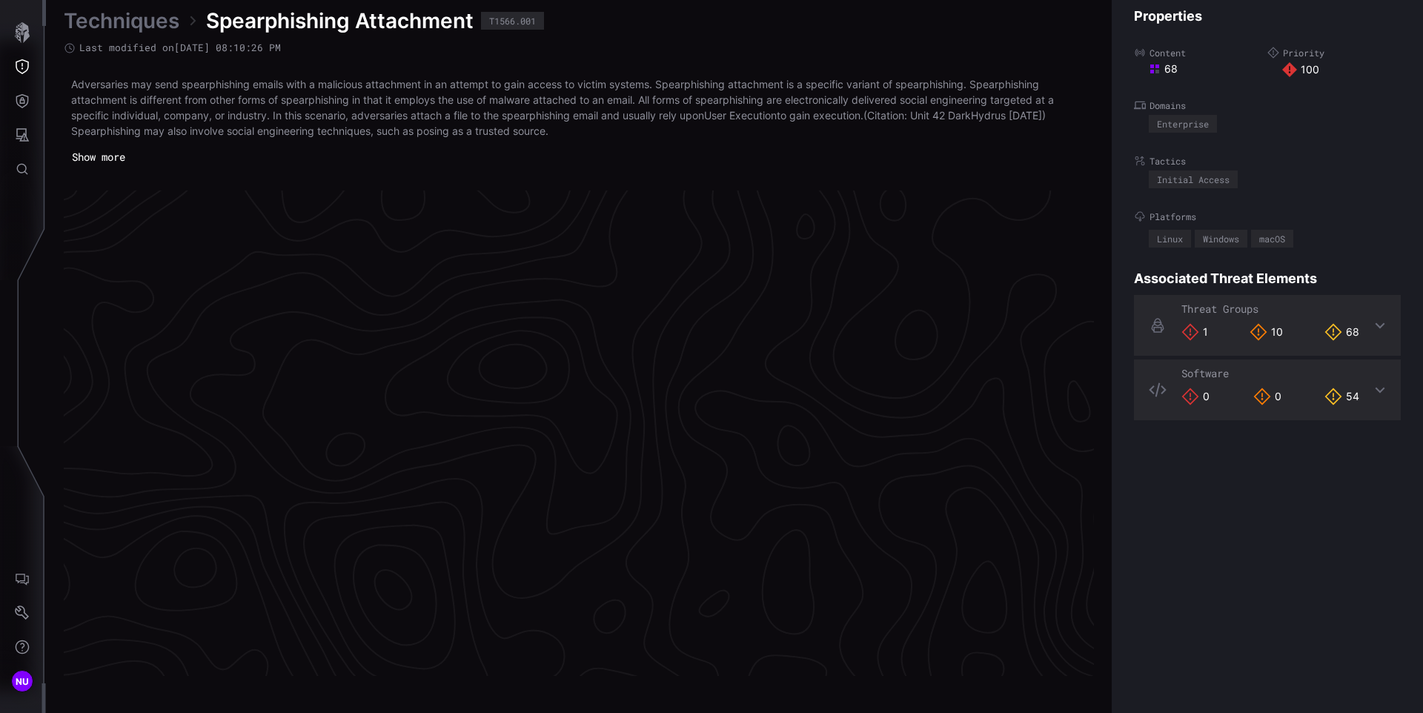
scroll to position [3098, 603]
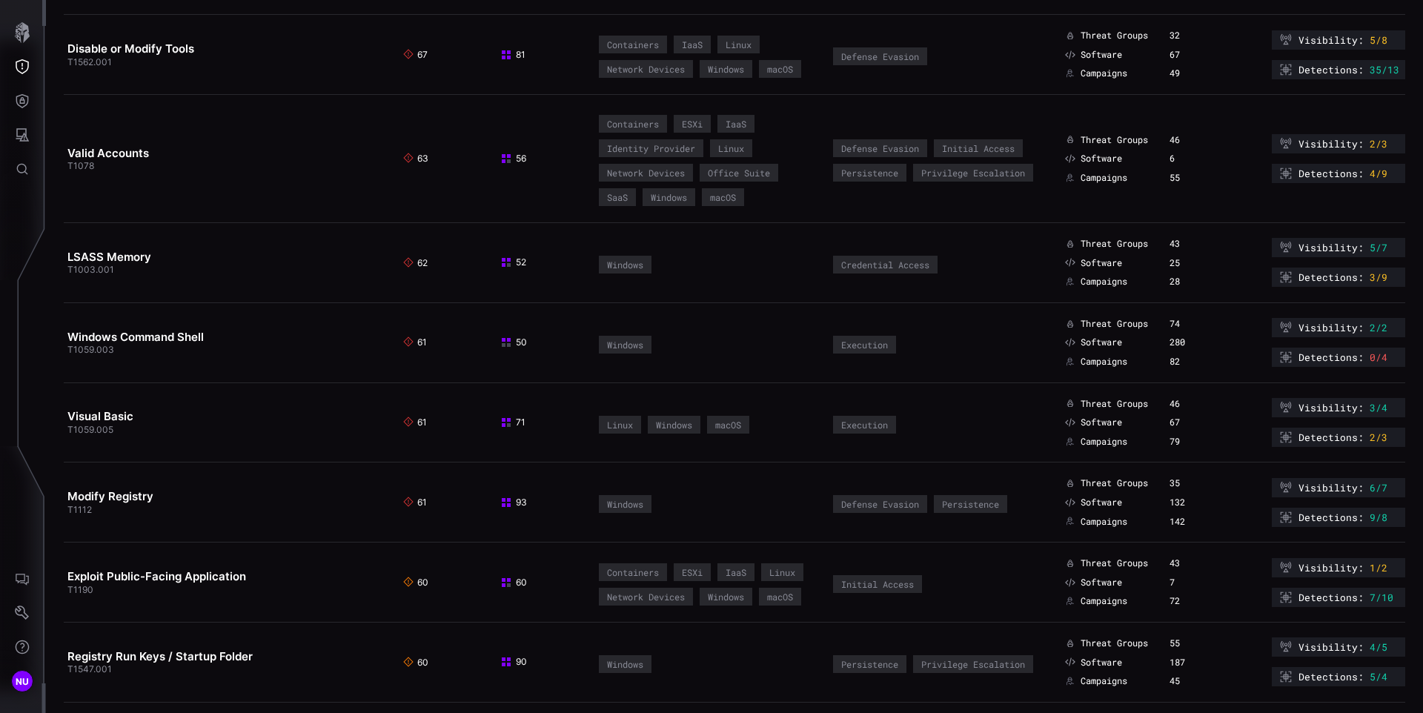
scroll to position [520, 0]
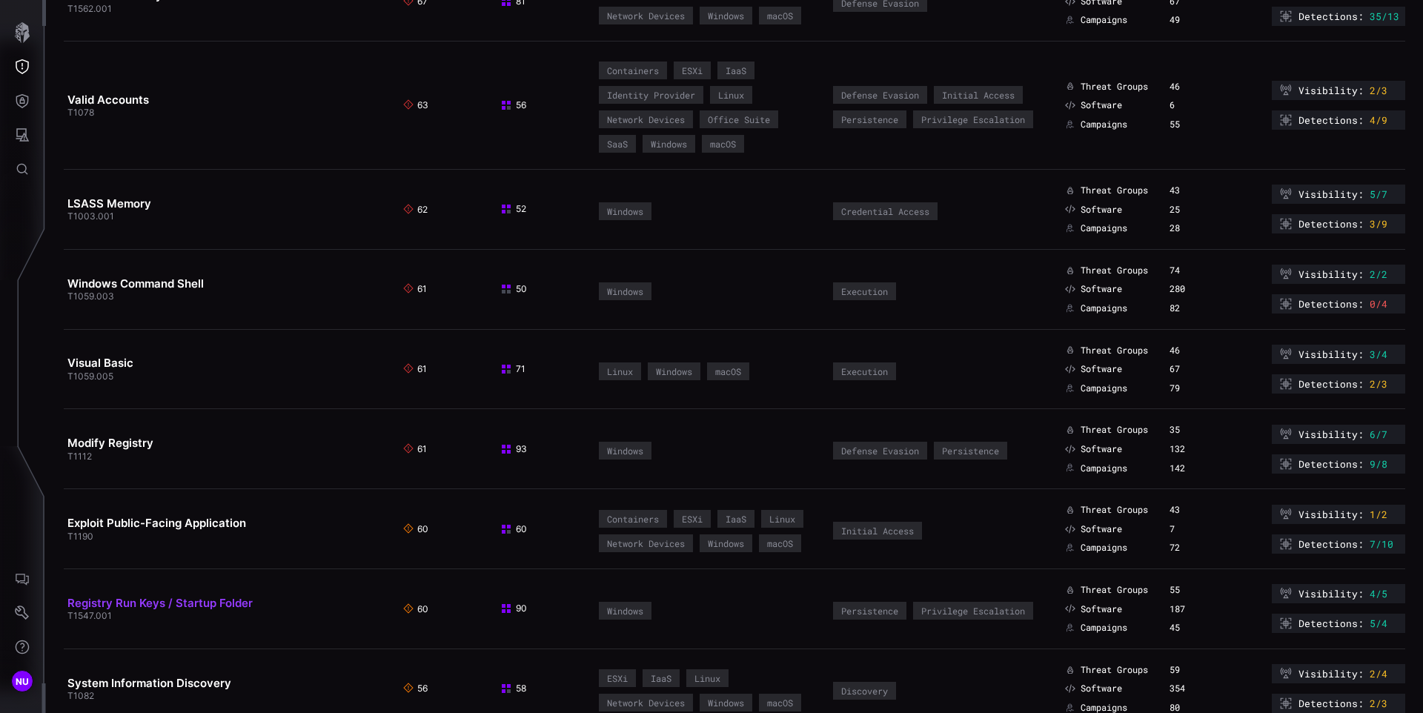
click at [122, 608] on link "Registry Run Keys / Startup Folder" at bounding box center [159, 603] width 185 height 14
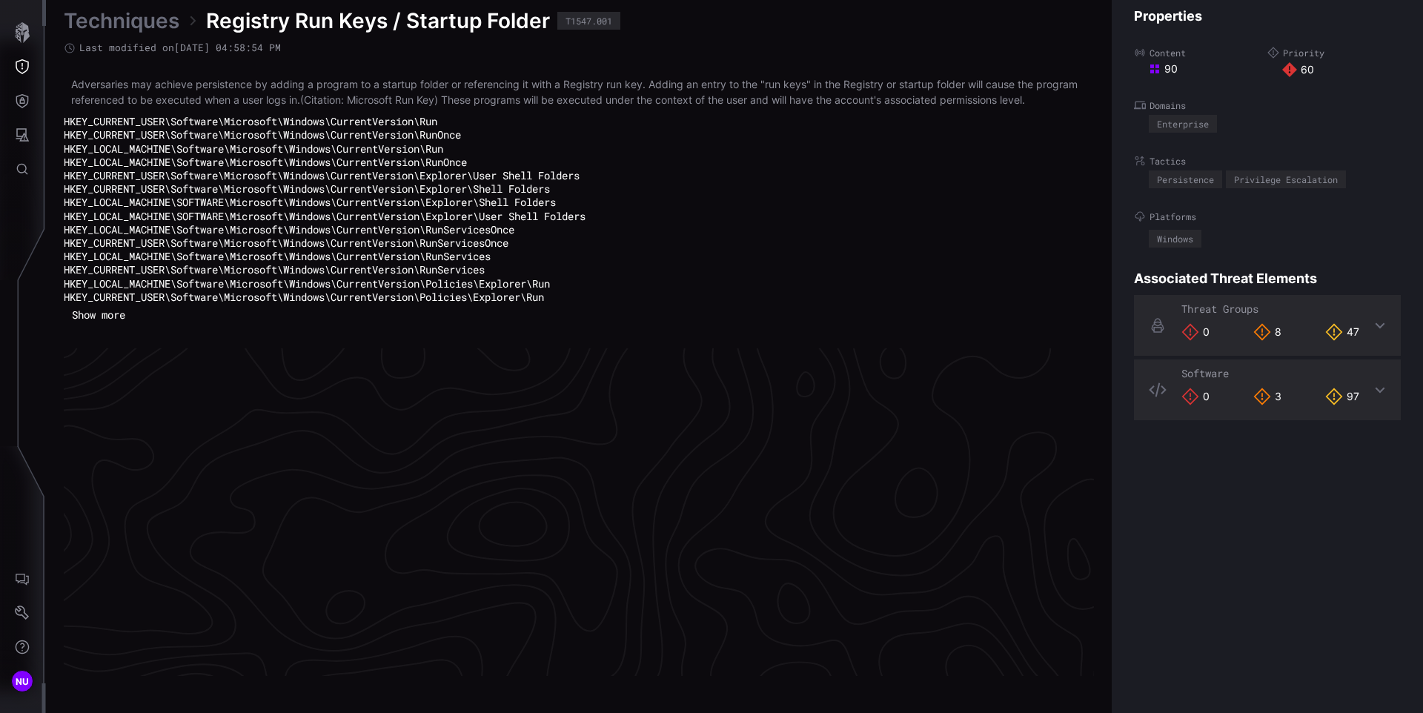
scroll to position [3178, 603]
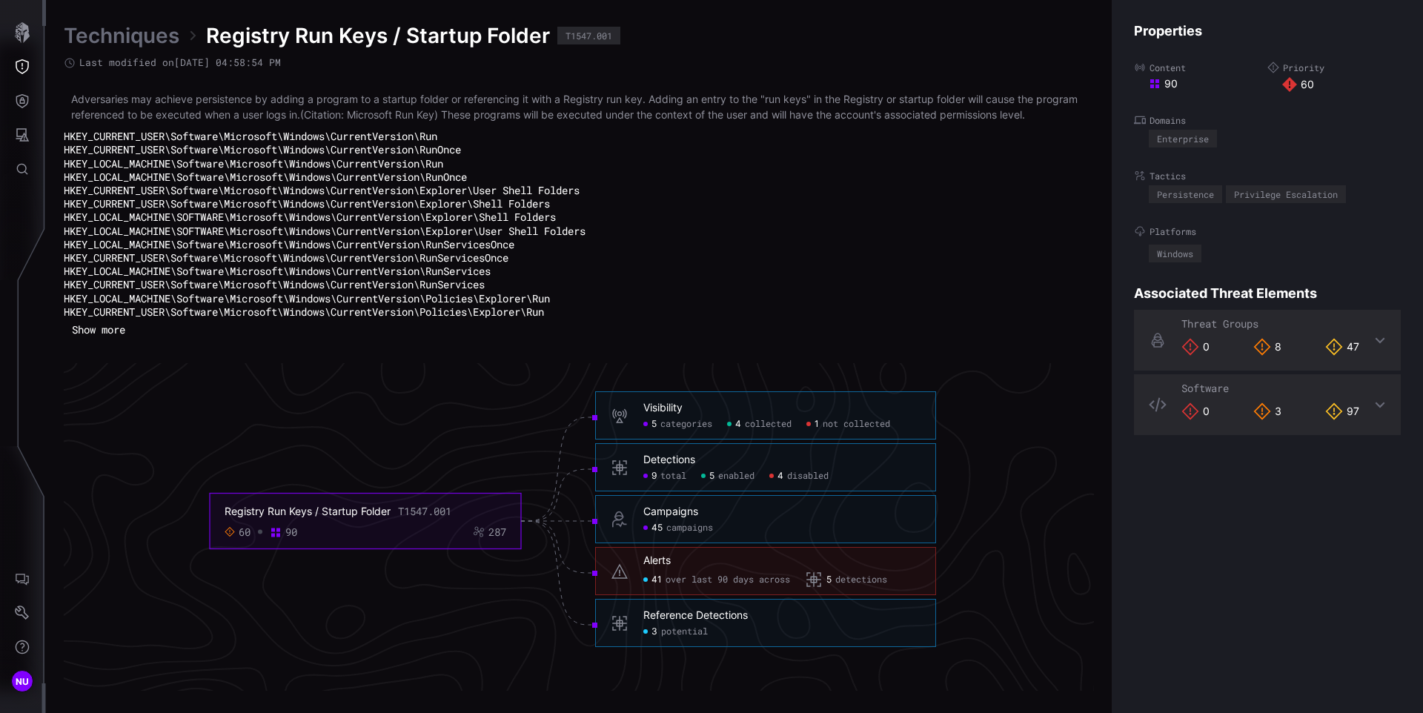
click at [602, 36] on div "T1547.001" at bounding box center [589, 35] width 47 height 9
copy div "T1547.001"
click at [101, 36] on link "Techniques" at bounding box center [122, 35] width 116 height 27
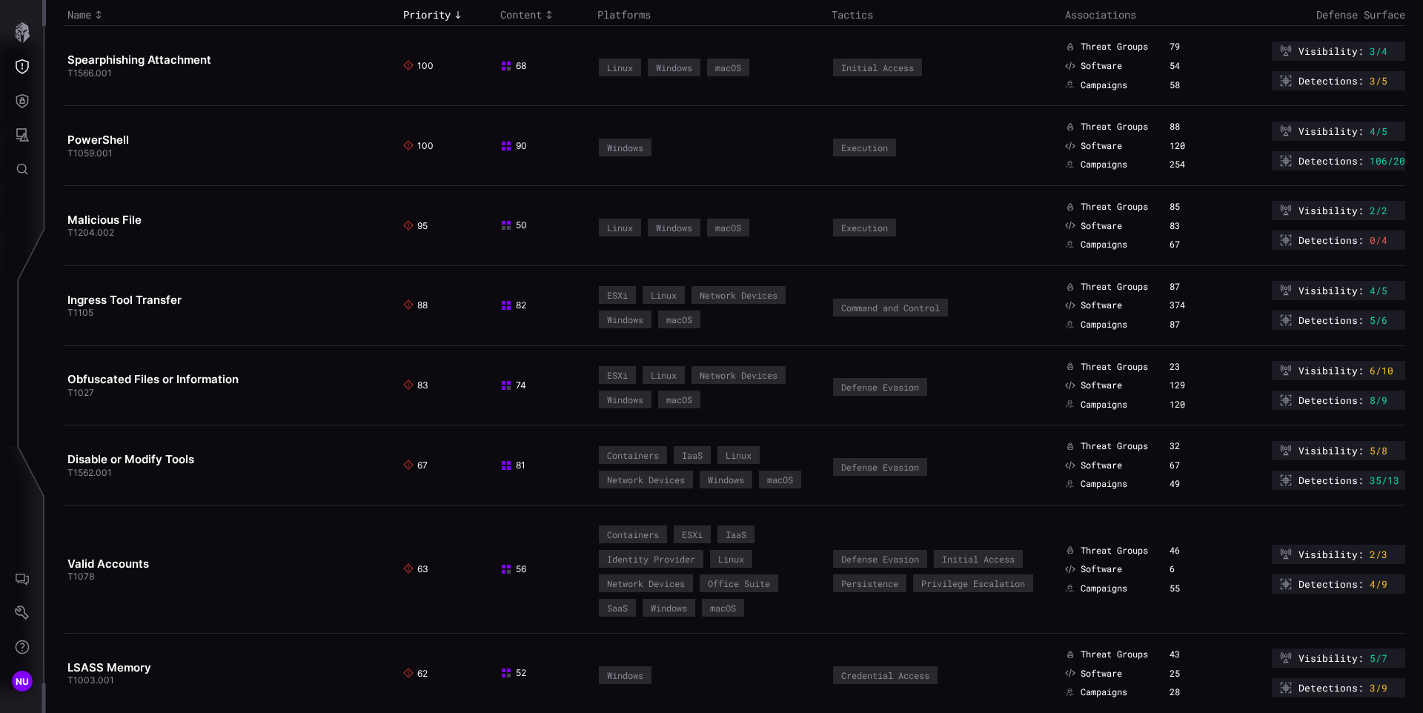
scroll to position [106, 0]
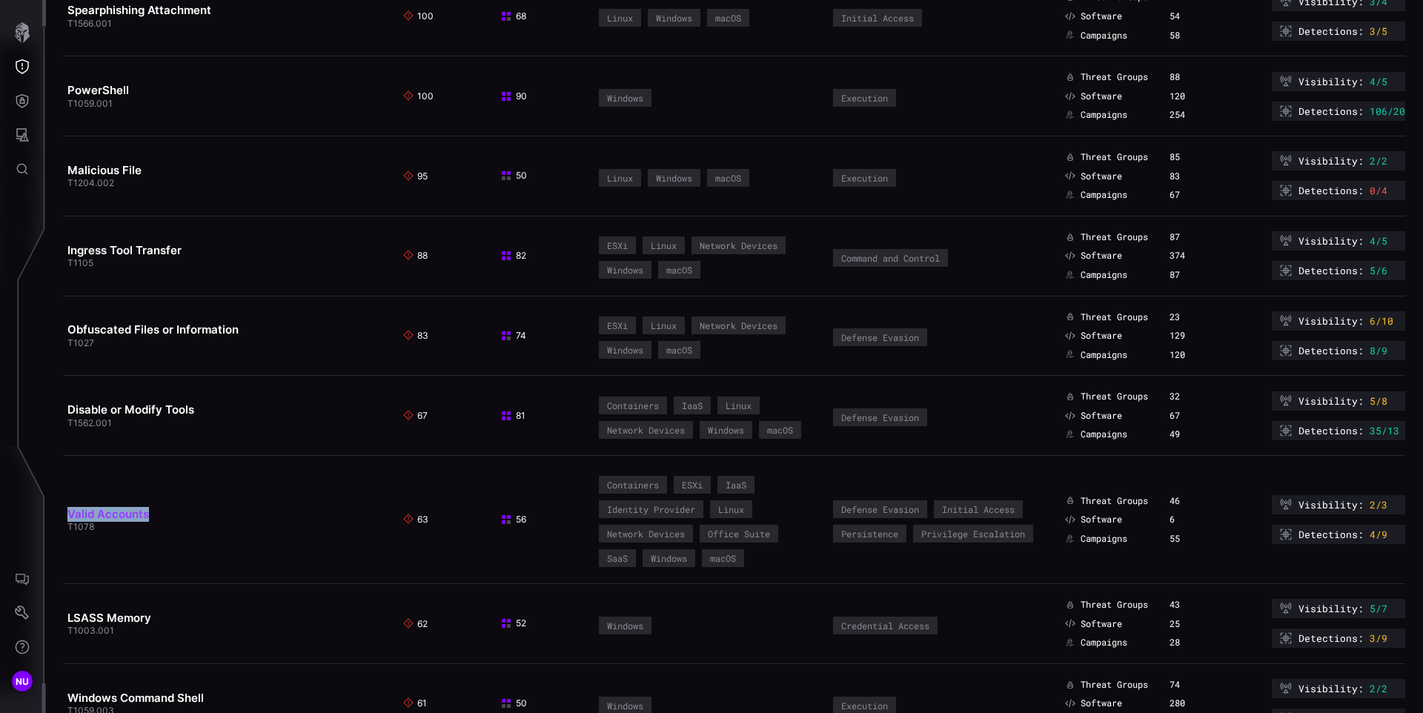
drag, startPoint x: 198, startPoint y: 515, endPoint x: 70, endPoint y: 510, distance: 127.6
click at [70, 510] on h2 "Valid Accounts" at bounding box center [225, 514] width 317 height 15
copy link "Valid Accounts"
copy div "Persistence"
drag, startPoint x: 826, startPoint y: 534, endPoint x: 895, endPoint y: 535, distance: 69.7
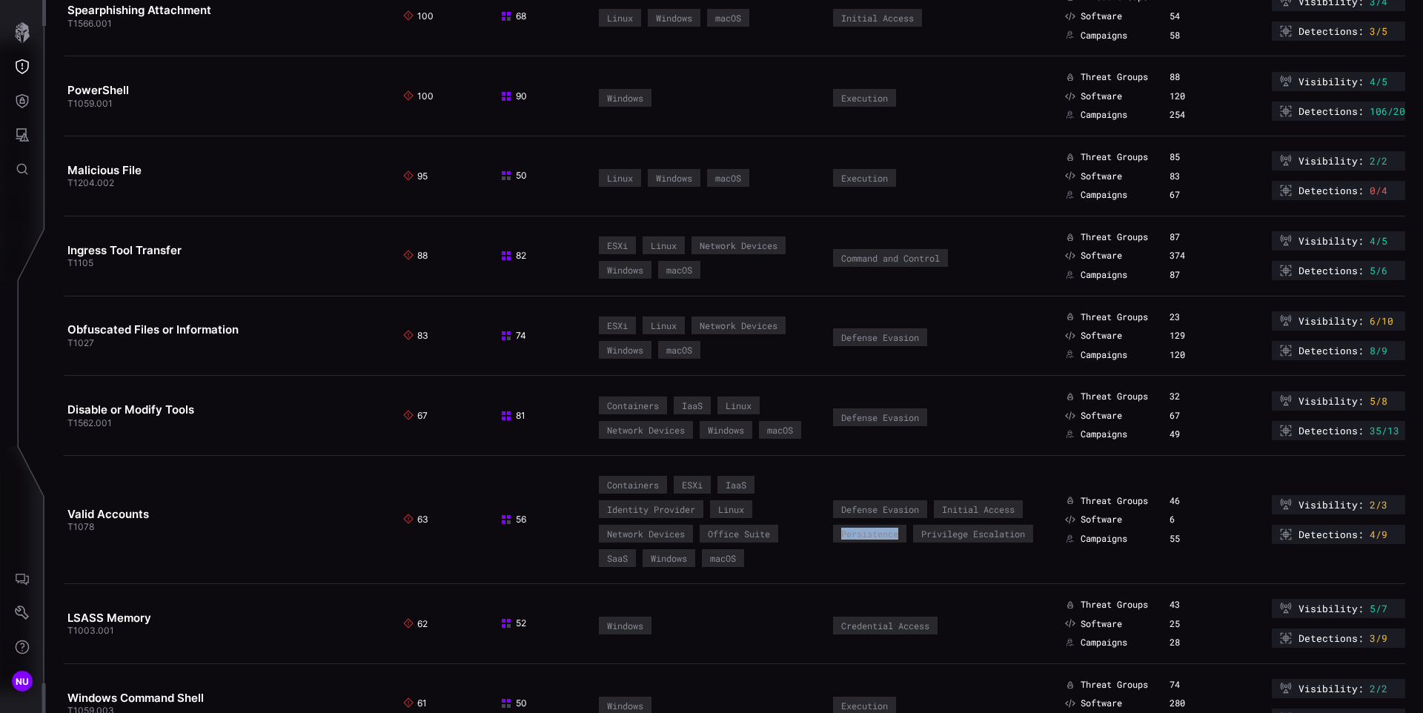
click at [895, 535] on div "Defense Evasion Initial Access Persistence Privilege Escalation" at bounding box center [939, 521] width 215 height 45
